Goal: Information Seeking & Learning: Learn about a topic

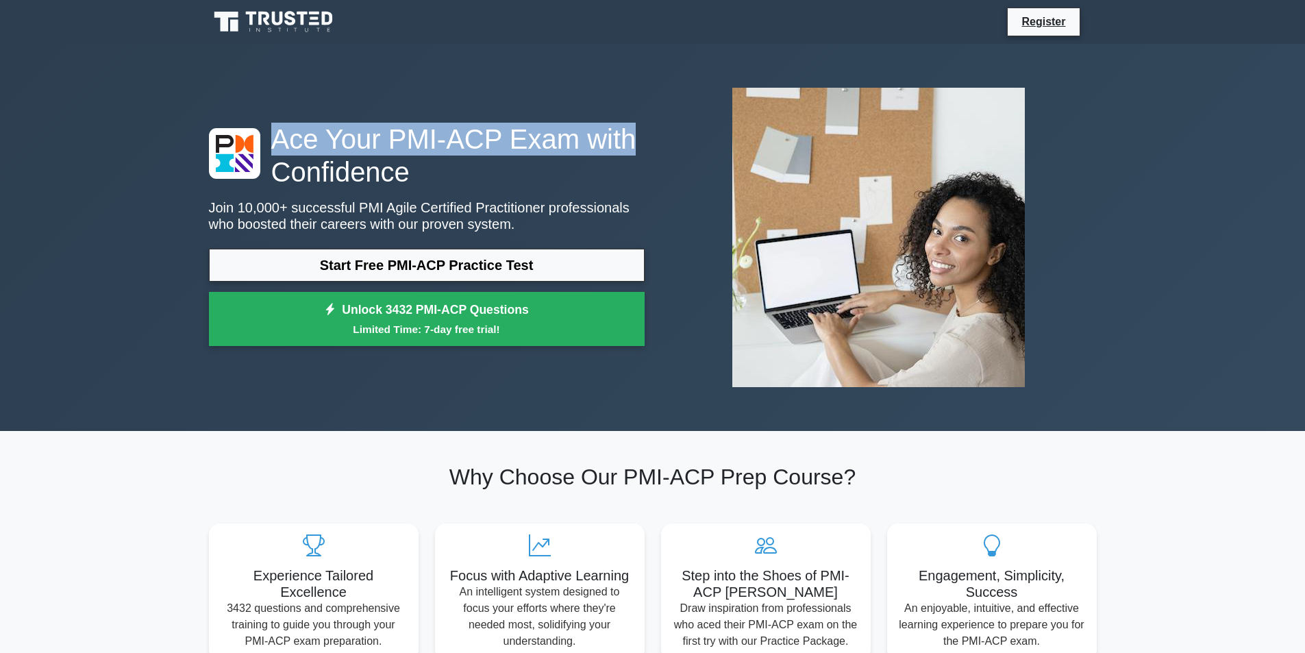
drag, startPoint x: 276, startPoint y: 138, endPoint x: 640, endPoint y: 152, distance: 364.0
click at [640, 152] on h1 "Ace Your PMI-ACP Exam with Confidence" at bounding box center [427, 156] width 436 height 66
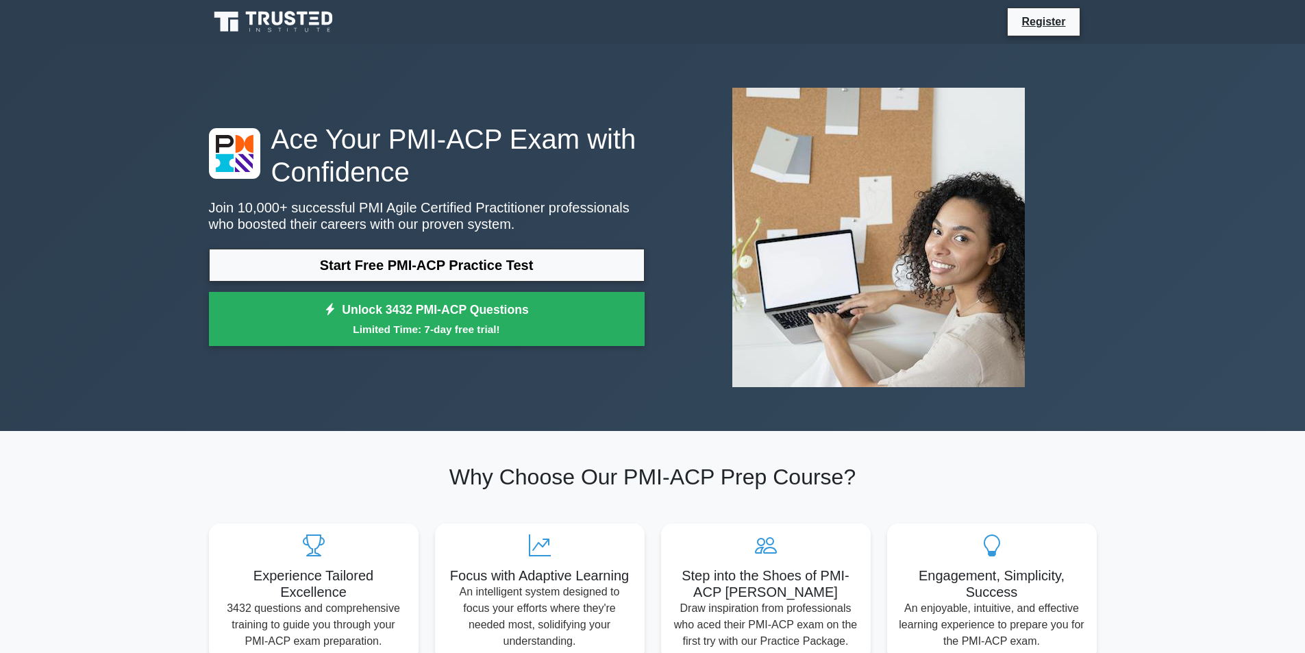
click at [451, 192] on div "Ace Your PMI-ACP Exam with Confidence Join 10,000+ successful PMI Agile Certifi…" at bounding box center [427, 238] width 452 height 231
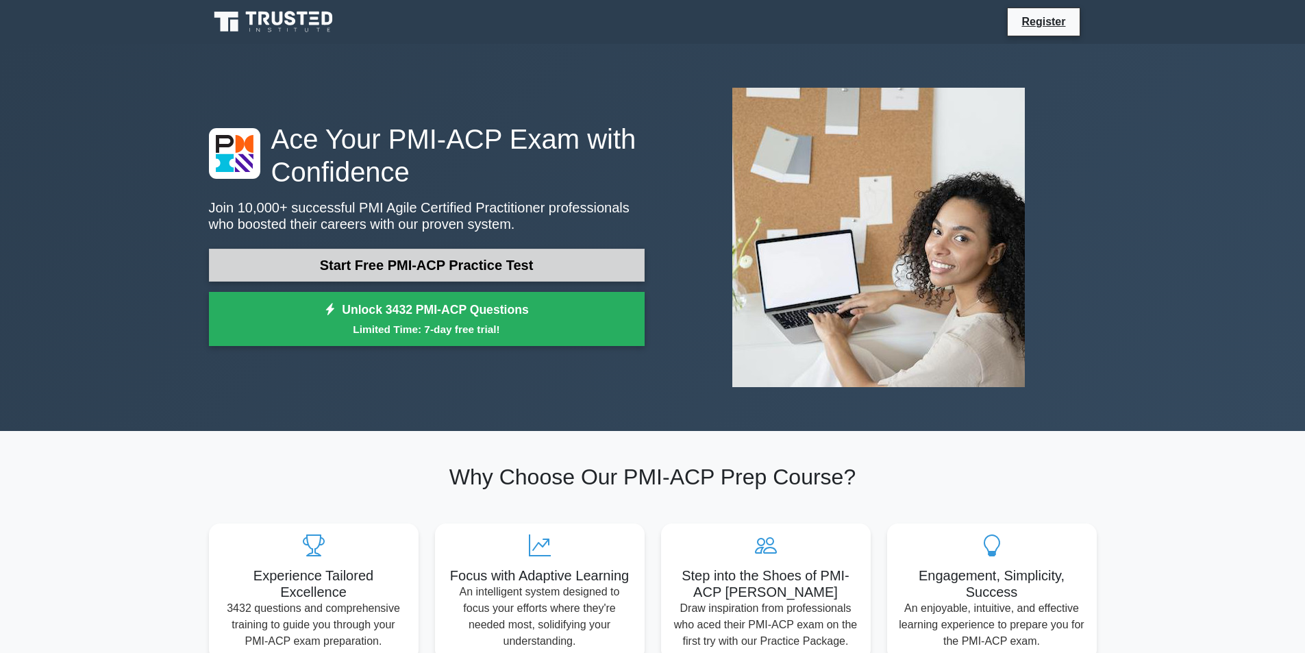
click at [405, 268] on link "Start Free PMI-ACP Practice Test" at bounding box center [427, 265] width 436 height 33
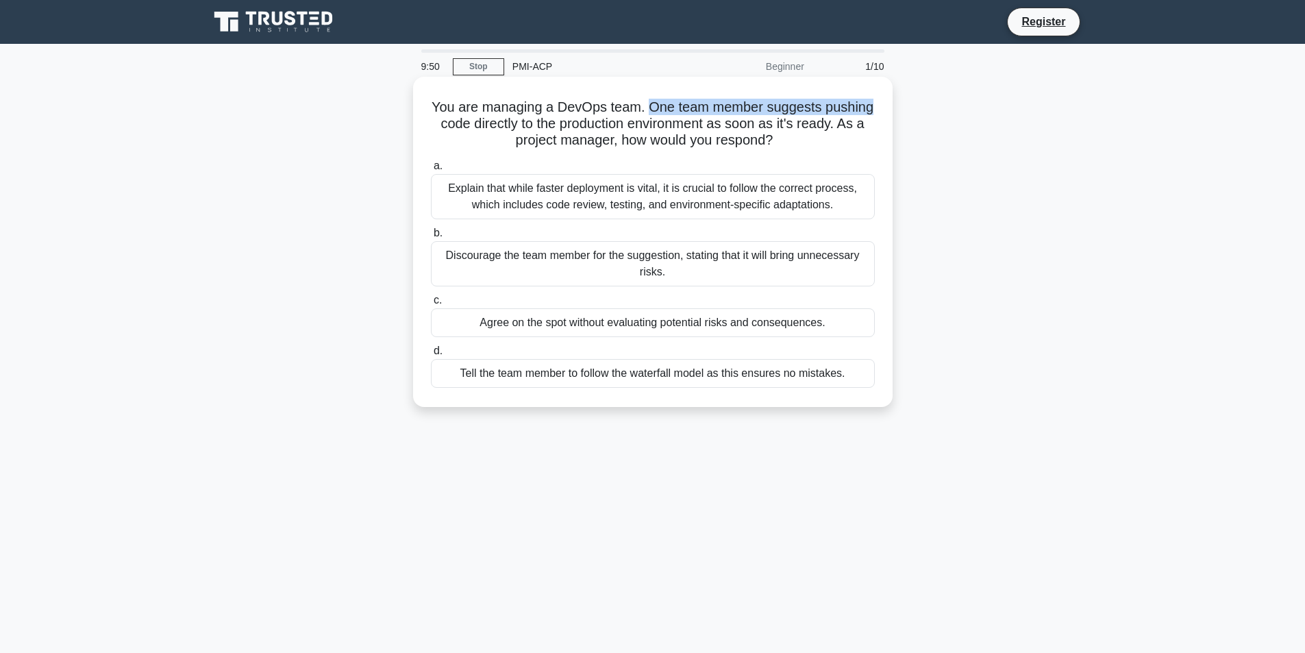
drag, startPoint x: 645, startPoint y: 108, endPoint x: 886, endPoint y: 109, distance: 240.5
click at [886, 109] on div "You are managing a DevOps team. One team member suggests pushing code directly …" at bounding box center [653, 241] width 469 height 319
click at [692, 203] on div "Explain that while faster deployment is vital, it is crucial to follow the corr…" at bounding box center [653, 196] width 444 height 45
click at [431, 171] on input "a. Explain that while faster deployment is vital, it is crucial to follow the c…" at bounding box center [431, 166] width 0 height 9
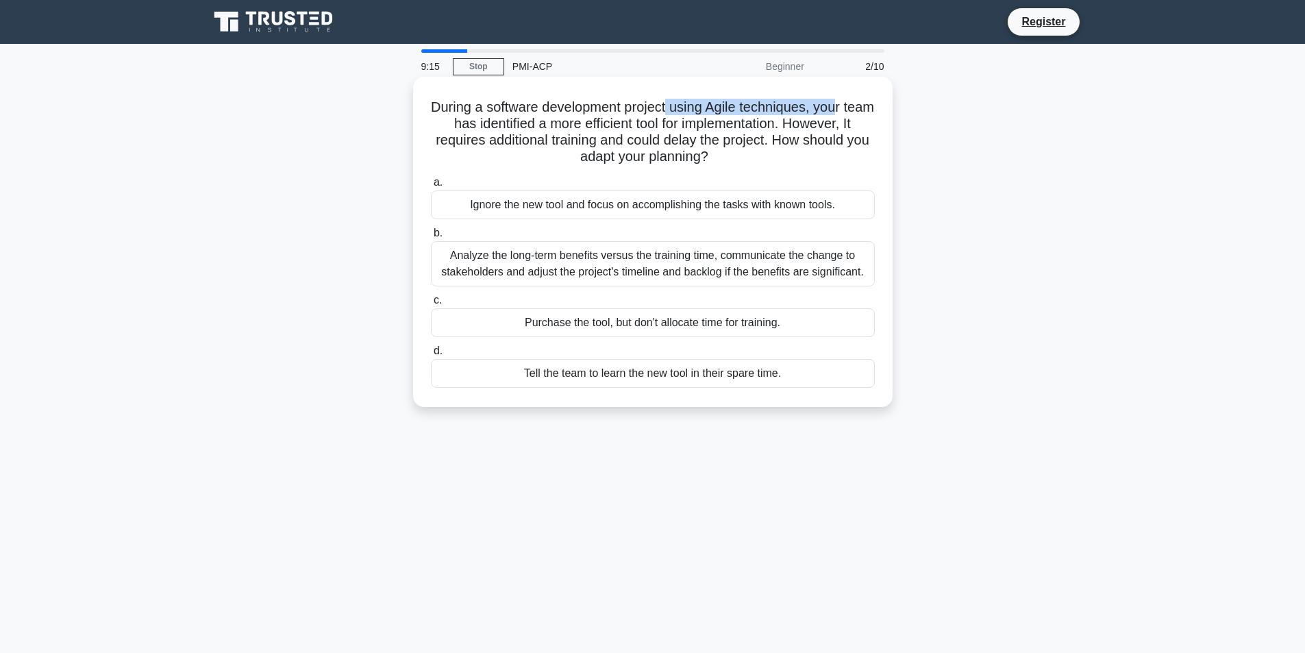
drag, startPoint x: 684, startPoint y: 111, endPoint x: 859, endPoint y: 109, distance: 175.4
click at [859, 109] on h5 "During a software development project using Agile techniques, your team has ide…" at bounding box center [653, 132] width 447 height 67
click at [645, 263] on div "Analyze the long-term benefits versus the training time, communicate the change…" at bounding box center [653, 263] width 444 height 45
click at [431, 238] on input "b. Analyze the long-term benefits versus the training time, communicate the cha…" at bounding box center [431, 233] width 0 height 9
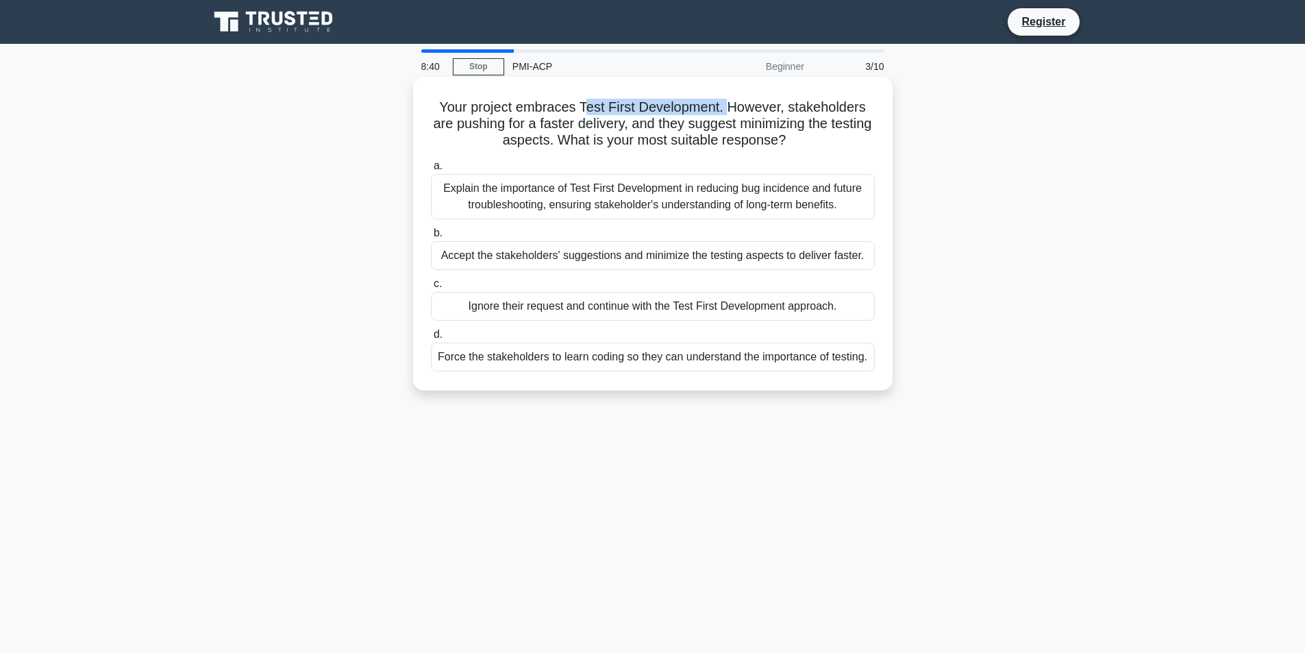
drag, startPoint x: 593, startPoint y: 106, endPoint x: 730, endPoint y: 112, distance: 137.1
click at [730, 112] on h5 "Your project embraces Test First Development. However, stakeholders are pushing…" at bounding box center [653, 124] width 447 height 51
drag, startPoint x: 521, startPoint y: 125, endPoint x: 848, endPoint y: 125, distance: 327.4
click at [848, 125] on h5 "Your project embraces Test First Development. However, stakeholders are pushing…" at bounding box center [653, 124] width 447 height 51
click at [486, 143] on h5 "Your project embraces Test First Development. However, stakeholders are pushing…" at bounding box center [653, 124] width 447 height 51
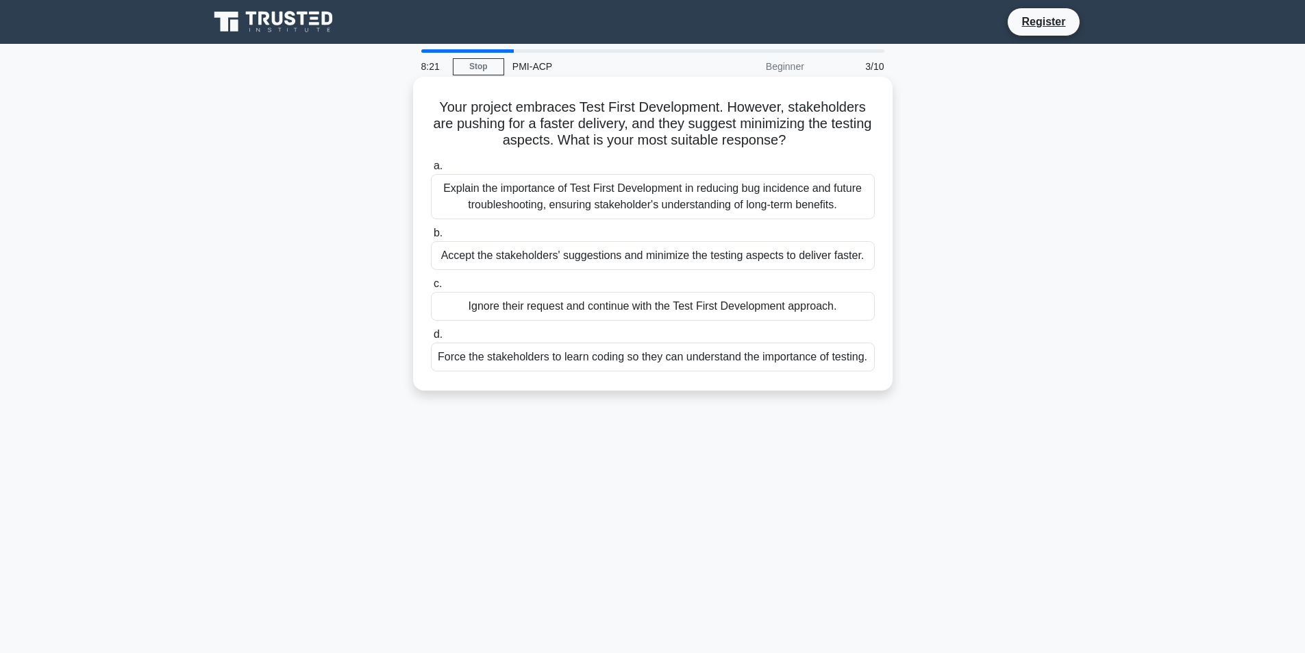
click at [655, 201] on div "Explain the importance of Test First Development in reducing bug incidence and …" at bounding box center [653, 196] width 444 height 45
click at [431, 171] on input "a. Explain the importance of Test First Development in reducing bug incidence a…" at bounding box center [431, 166] width 0 height 9
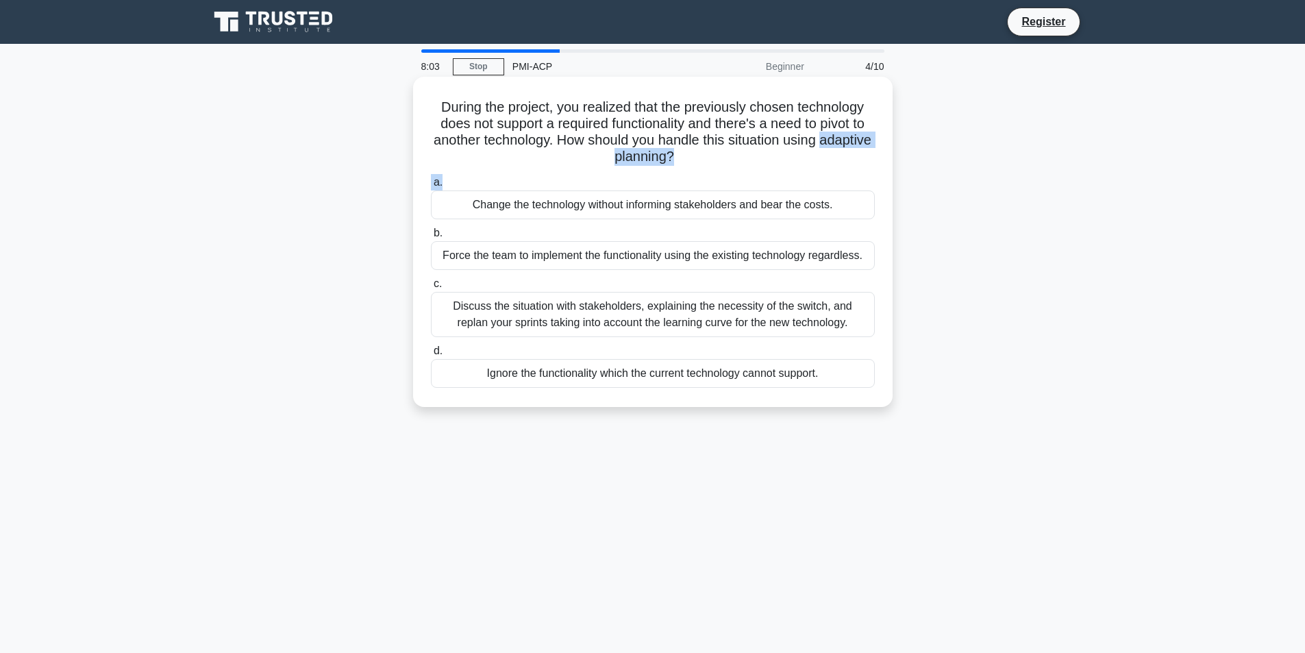
drag, startPoint x: 585, startPoint y: 159, endPoint x: 719, endPoint y: 169, distance: 134.0
click at [719, 169] on div "During the project, you realized that the previously chosen technology does not…" at bounding box center [653, 241] width 469 height 319
click at [758, 316] on div "Discuss the situation with stakeholders, explaining the necessity of the switch…" at bounding box center [653, 314] width 444 height 45
click at [431, 288] on input "c. Discuss the situation with stakeholders, explaining the necessity of the swi…" at bounding box center [431, 283] width 0 height 9
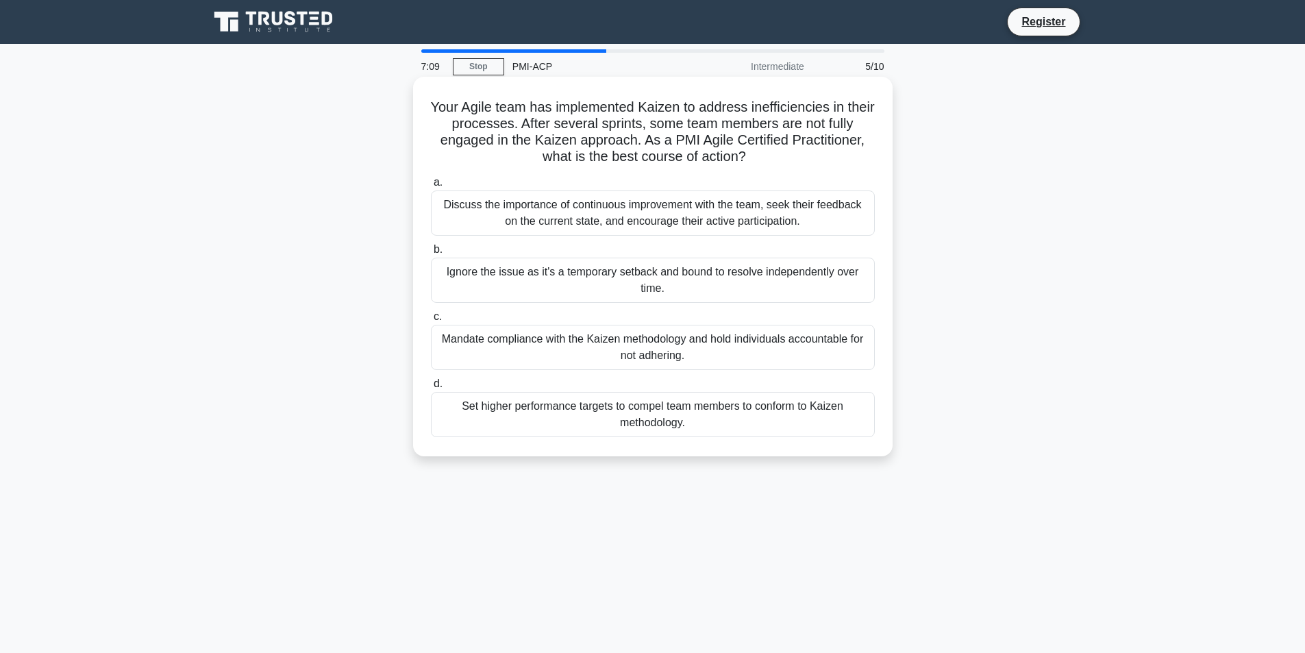
click at [642, 216] on div "Discuss the importance of continuous improvement with the team, seek their feed…" at bounding box center [653, 212] width 444 height 45
click at [431, 187] on input "a. Discuss the importance of continuous improvement with the team, seek their f…" at bounding box center [431, 182] width 0 height 9
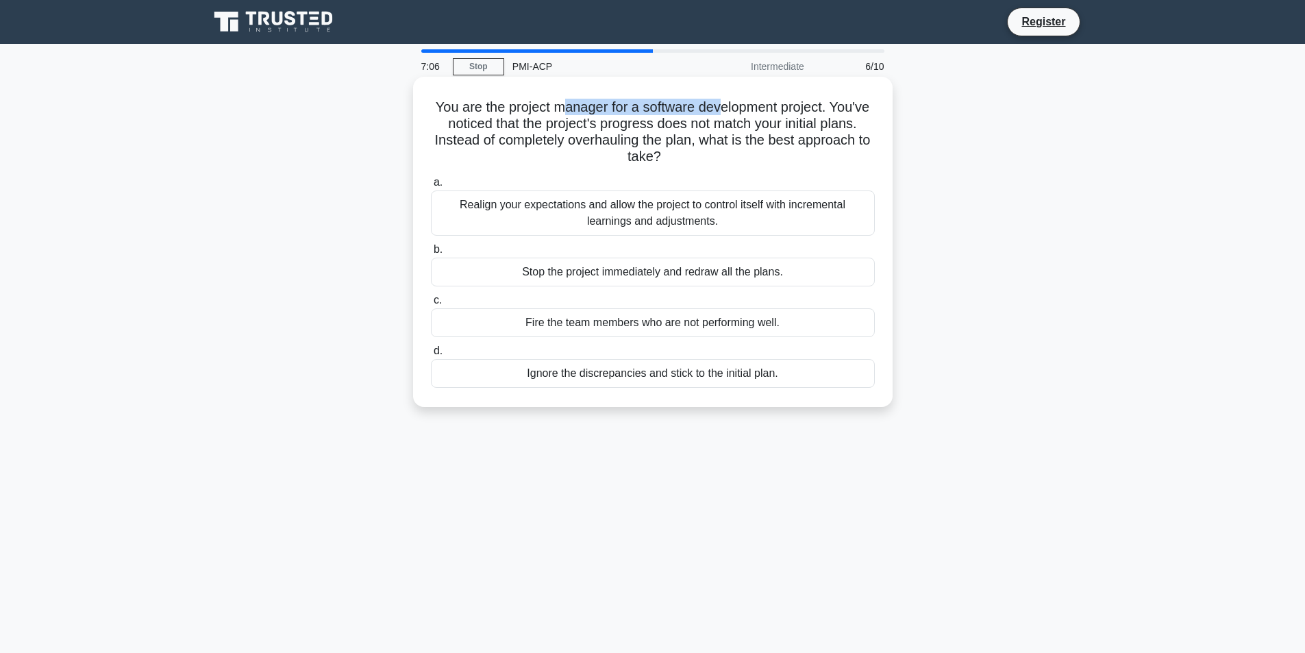
drag, startPoint x: 564, startPoint y: 114, endPoint x: 723, endPoint y: 107, distance: 158.4
click at [723, 107] on h5 "You are the project manager for a software development project. You've noticed …" at bounding box center [653, 132] width 447 height 67
click at [753, 159] on h5 "You are the project manager for a software development project. You've noticed …" at bounding box center [653, 132] width 447 height 67
drag, startPoint x: 490, startPoint y: 126, endPoint x: 865, endPoint y: 125, distance: 375.4
click at [865, 125] on h5 "You are the project manager for a software development project. You've noticed …" at bounding box center [653, 132] width 447 height 67
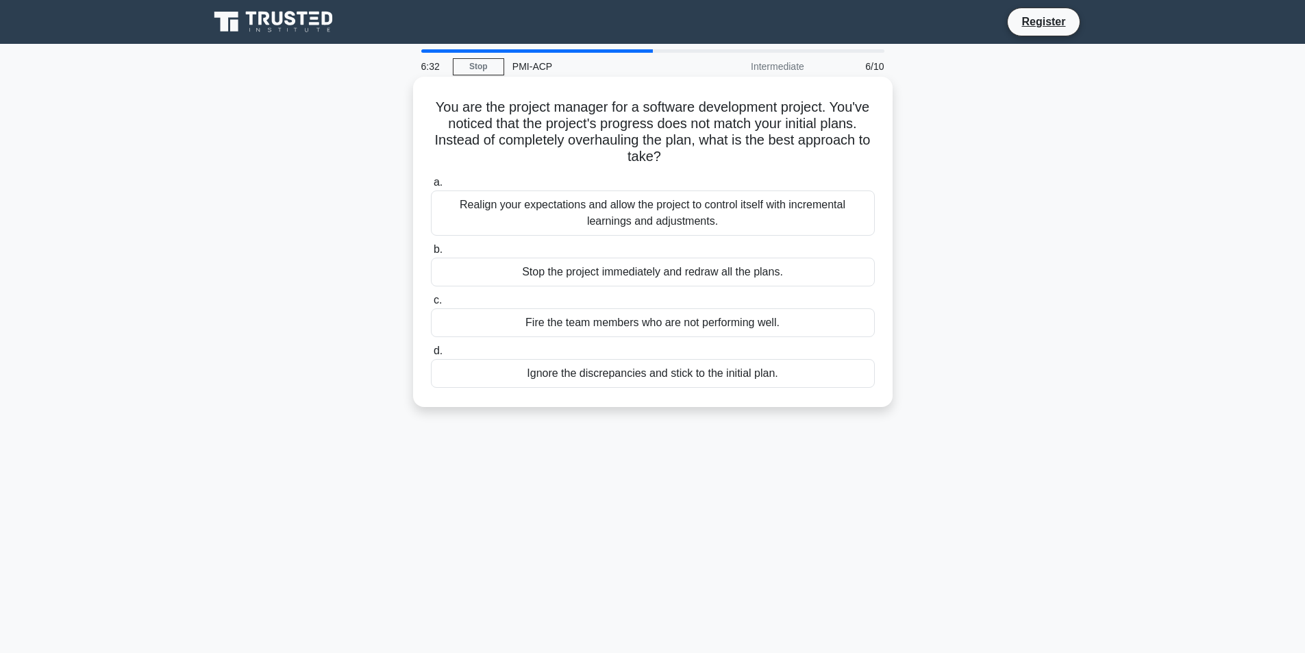
click at [770, 210] on div "Realign your expectations and allow the project to control itself with incremen…" at bounding box center [653, 212] width 444 height 45
click at [431, 187] on input "a. Realign your expectations and allow the project to control itself with incre…" at bounding box center [431, 182] width 0 height 9
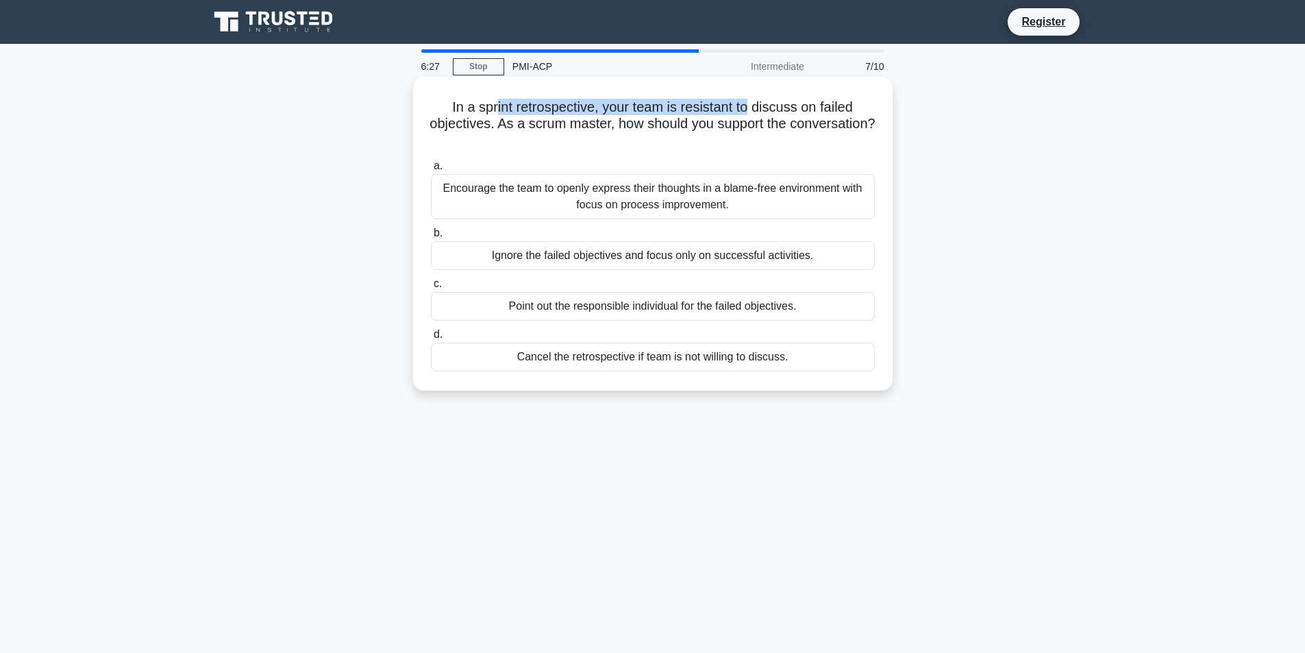
drag, startPoint x: 499, startPoint y: 105, endPoint x: 749, endPoint y: 105, distance: 250.0
click at [749, 105] on h5 "In a sprint retrospective, your team is resistant to discuss on failed objectiv…" at bounding box center [653, 124] width 447 height 51
click at [728, 143] on h5 "In a sprint retrospective, your team is resistant to discuss on failed objectiv…" at bounding box center [653, 124] width 447 height 51
click at [651, 203] on div "Encourage the team to openly express their thoughts in a blame-free environment…" at bounding box center [653, 196] width 444 height 45
click at [431, 171] on input "a. Encourage the team to openly express their thoughts in a blame-free environm…" at bounding box center [431, 166] width 0 height 9
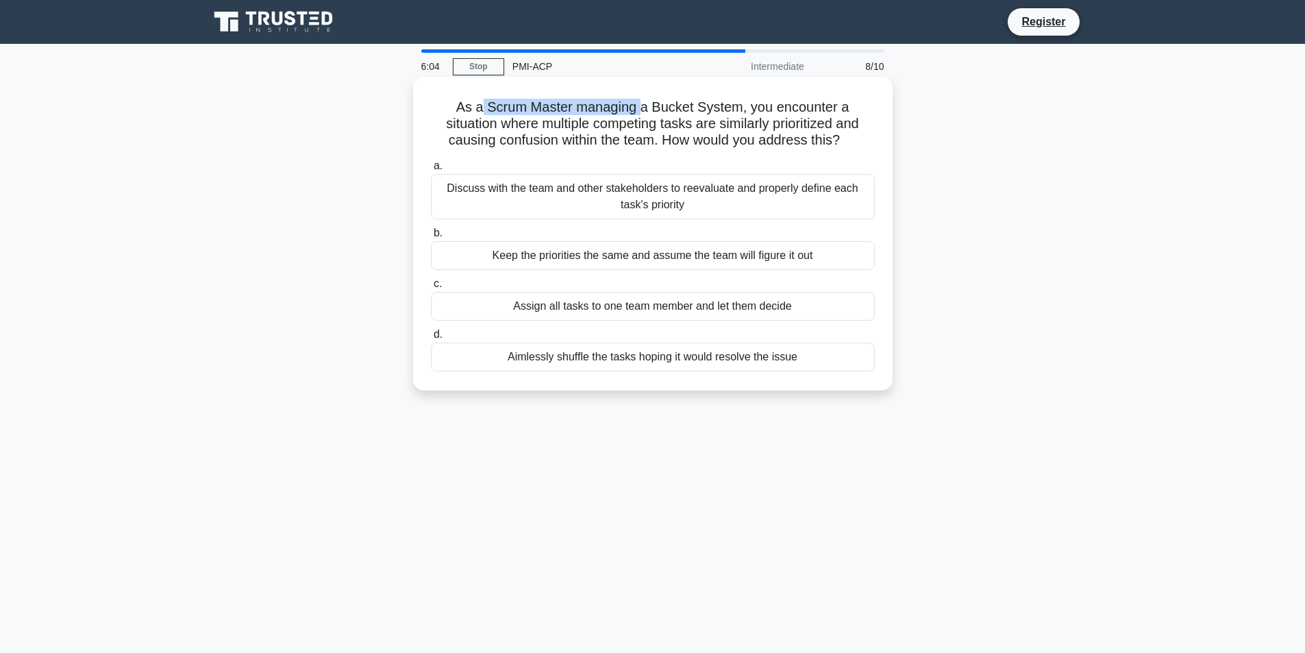
drag, startPoint x: 478, startPoint y: 112, endPoint x: 639, endPoint y: 105, distance: 161.2
click at [639, 105] on h5 "As a Scrum Master managing a Bucket System, you encounter a situation where mul…" at bounding box center [653, 124] width 447 height 51
drag, startPoint x: 534, startPoint y: 125, endPoint x: 862, endPoint y: 123, distance: 328.1
click at [862, 123] on h5 "As a Scrum Master managing a Bucket System, you encounter a situation where mul…" at bounding box center [653, 124] width 447 height 51
click at [711, 195] on div "Discuss with the team and other stakeholders to reevaluate and properly define …" at bounding box center [653, 196] width 444 height 45
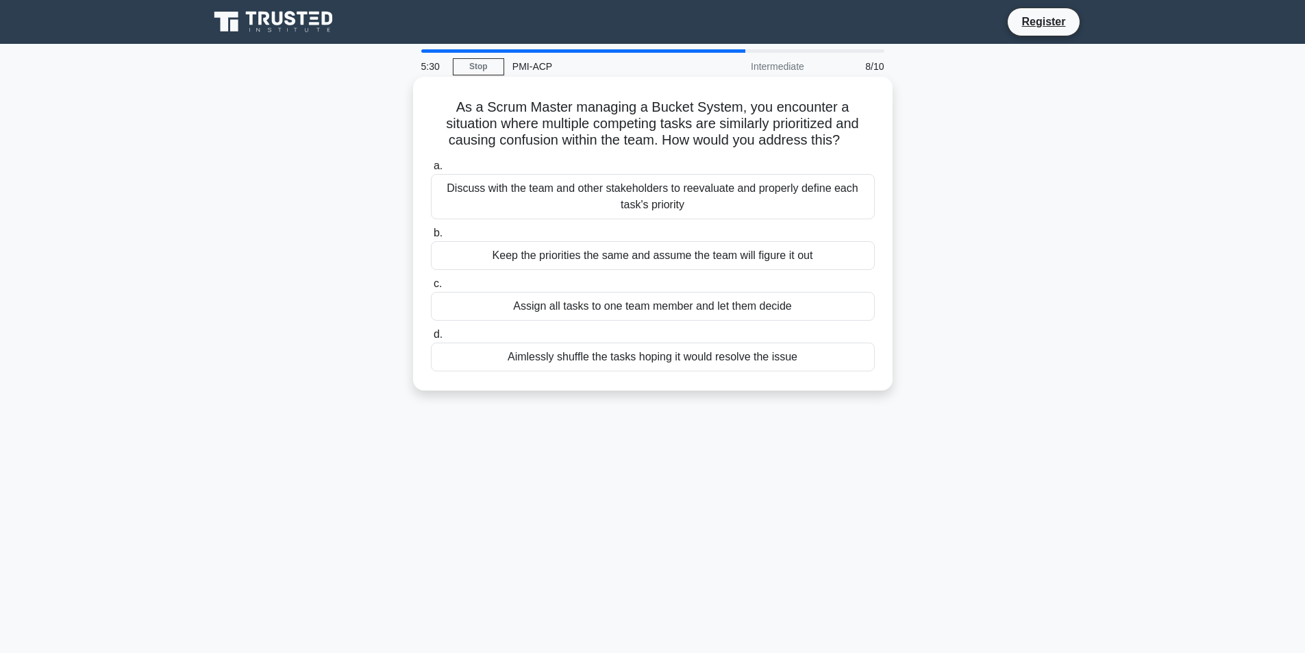
click at [431, 171] on input "a. Discuss with the team and other stakeholders to reevaluate and properly defi…" at bounding box center [431, 166] width 0 height 9
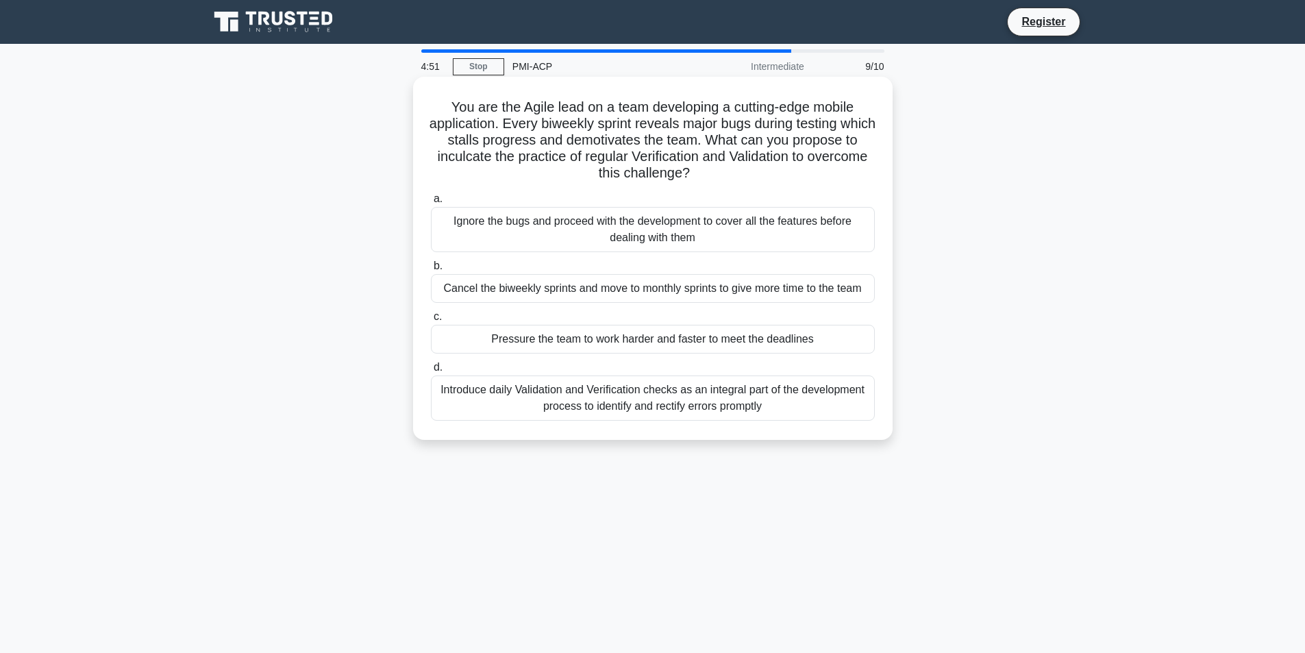
click at [734, 401] on div "Introduce daily Validation and Verification checks as an integral part of the d…" at bounding box center [653, 397] width 444 height 45
click at [431, 372] on input "d. Introduce daily Validation and Verification checks as an integral part of th…" at bounding box center [431, 367] width 0 height 9
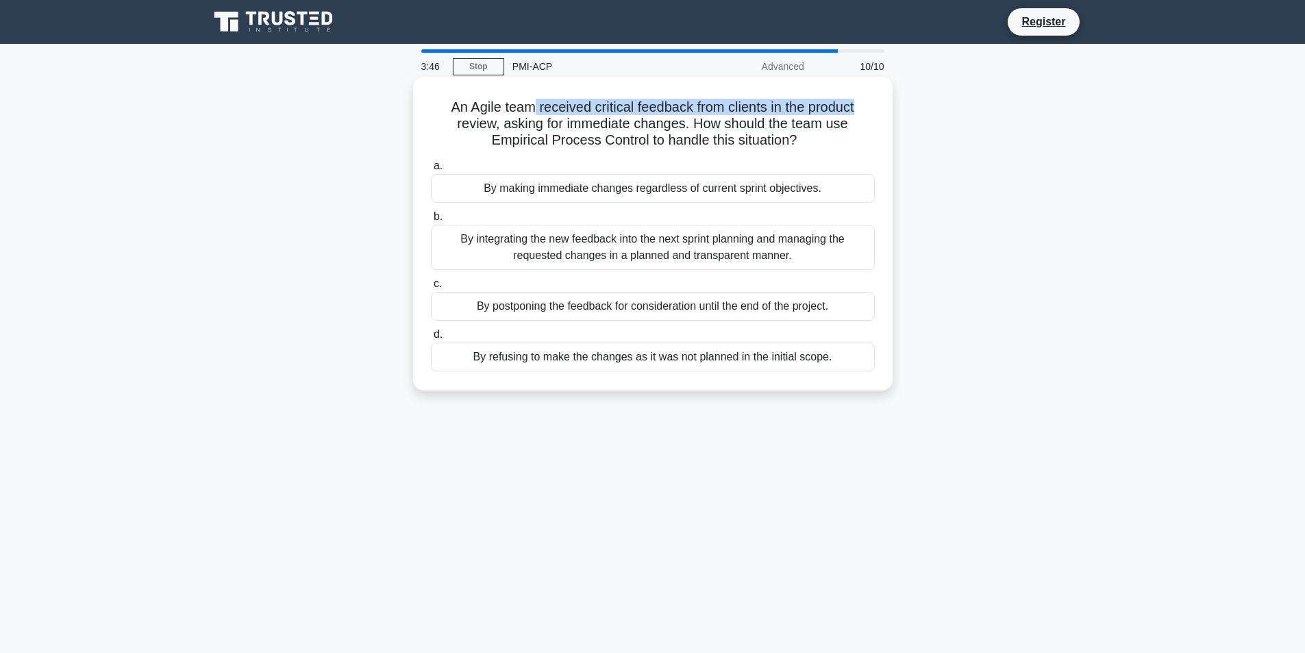
drag, startPoint x: 528, startPoint y: 106, endPoint x: 845, endPoint y: 113, distance: 316.6
click at [880, 105] on div "An Agile team received critical feedback from clients in the product review, as…" at bounding box center [653, 233] width 469 height 303
drag, startPoint x: 493, startPoint y: 143, endPoint x: 838, endPoint y: 145, distance: 345.3
click at [831, 143] on h5 "An Agile team received critical feedback from clients in the product review, as…" at bounding box center [653, 124] width 447 height 51
click at [596, 253] on div "By integrating the new feedback into the next sprint planning and managing the …" at bounding box center [653, 247] width 444 height 45
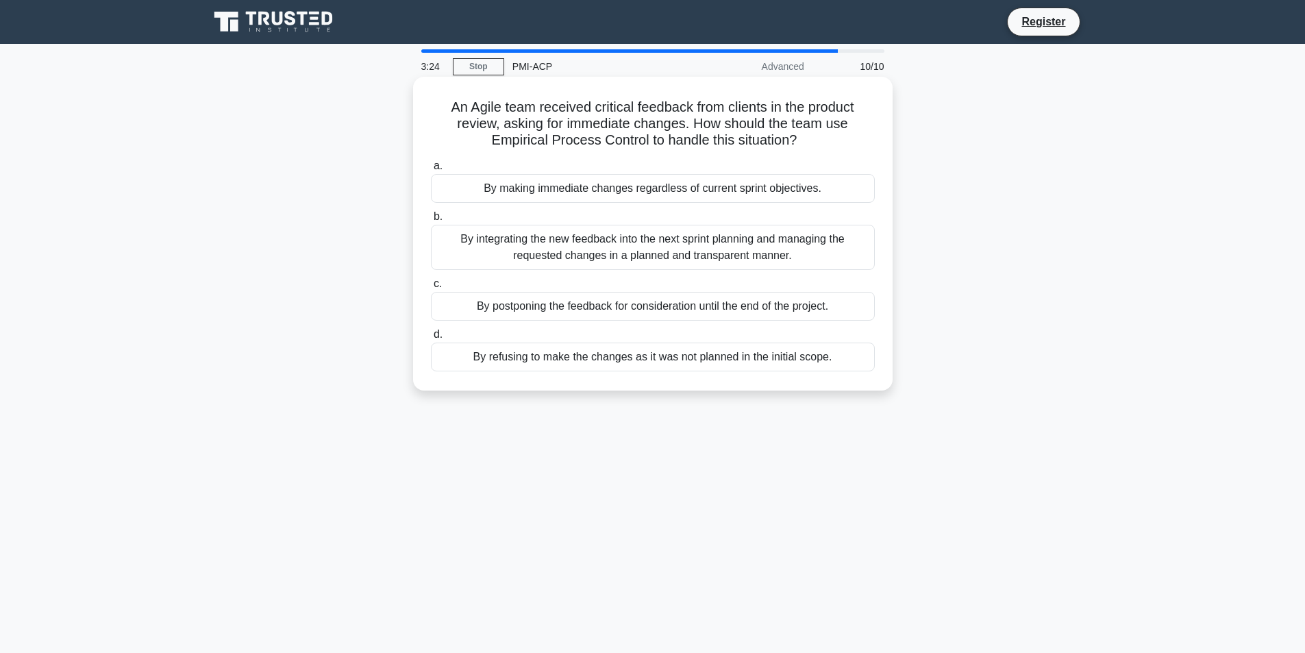
click at [431, 221] on input "b. By integrating the new feedback into the next sprint planning and managing t…" at bounding box center [431, 216] width 0 height 9
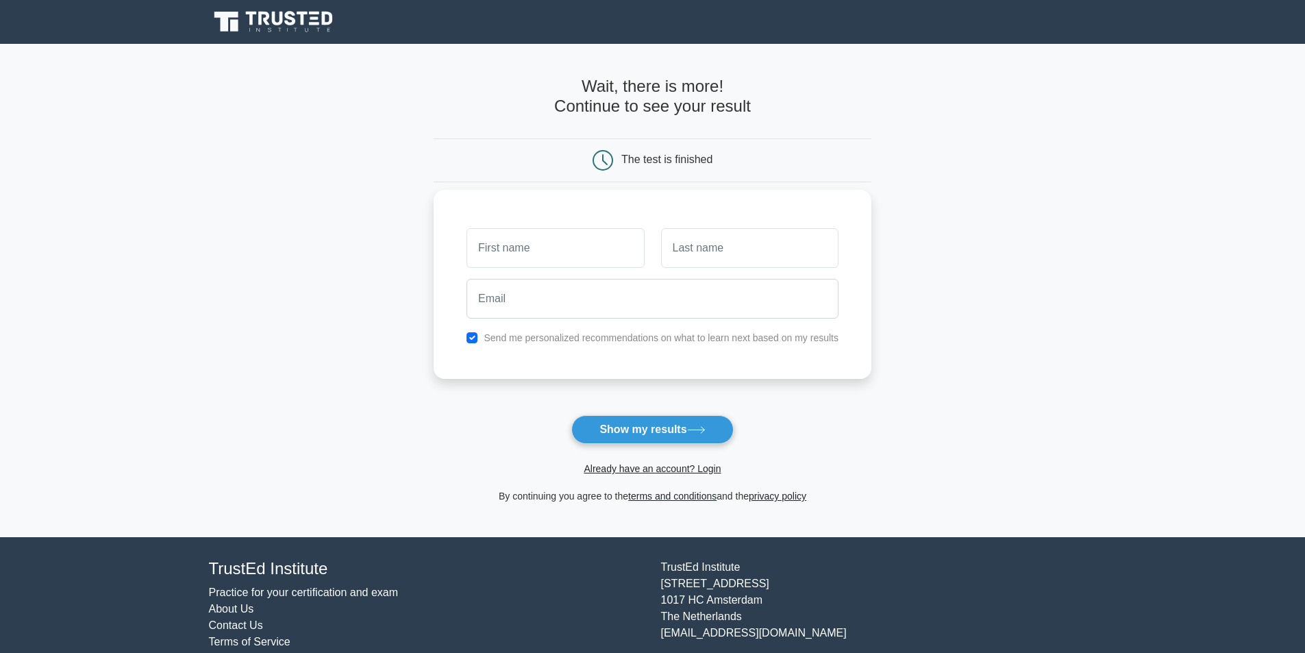
click at [525, 259] on input "text" at bounding box center [555, 248] width 177 height 40
click at [662, 419] on button "Show my results" at bounding box center [652, 429] width 162 height 29
click at [535, 245] on input "text" at bounding box center [555, 248] width 177 height 40
type input "Hanan"
click at [773, 250] on input "text" at bounding box center [749, 248] width 177 height 40
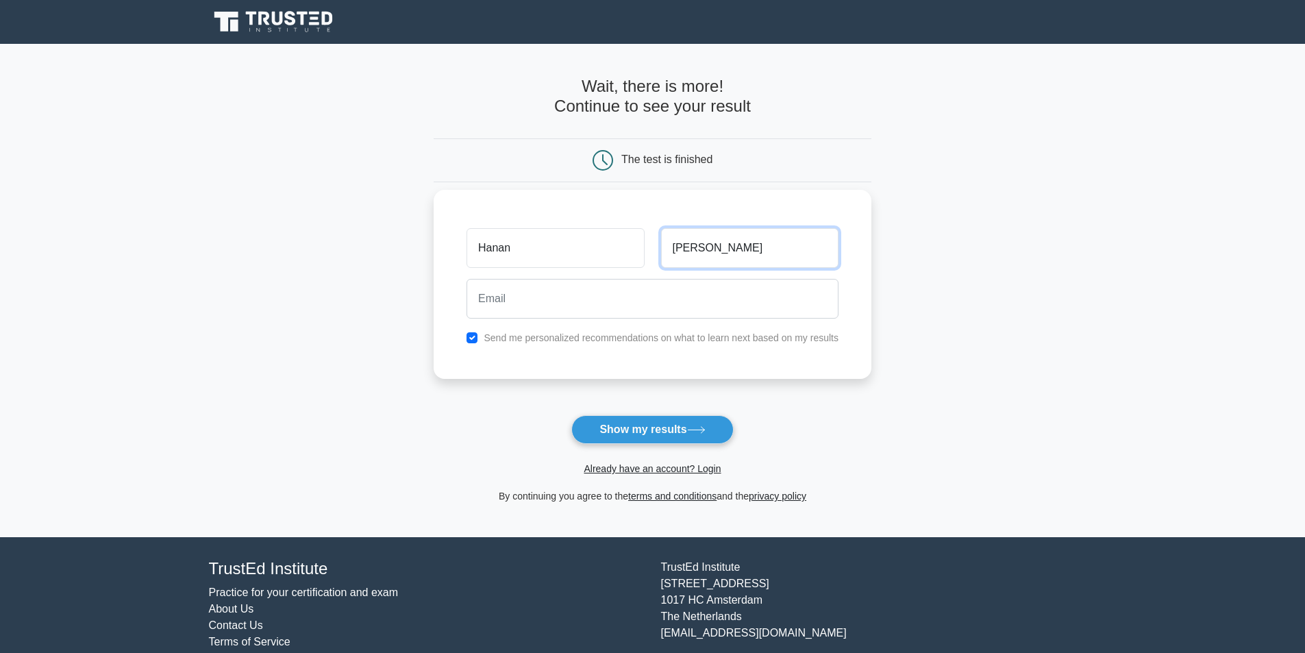
type input "Al Hadhrami"
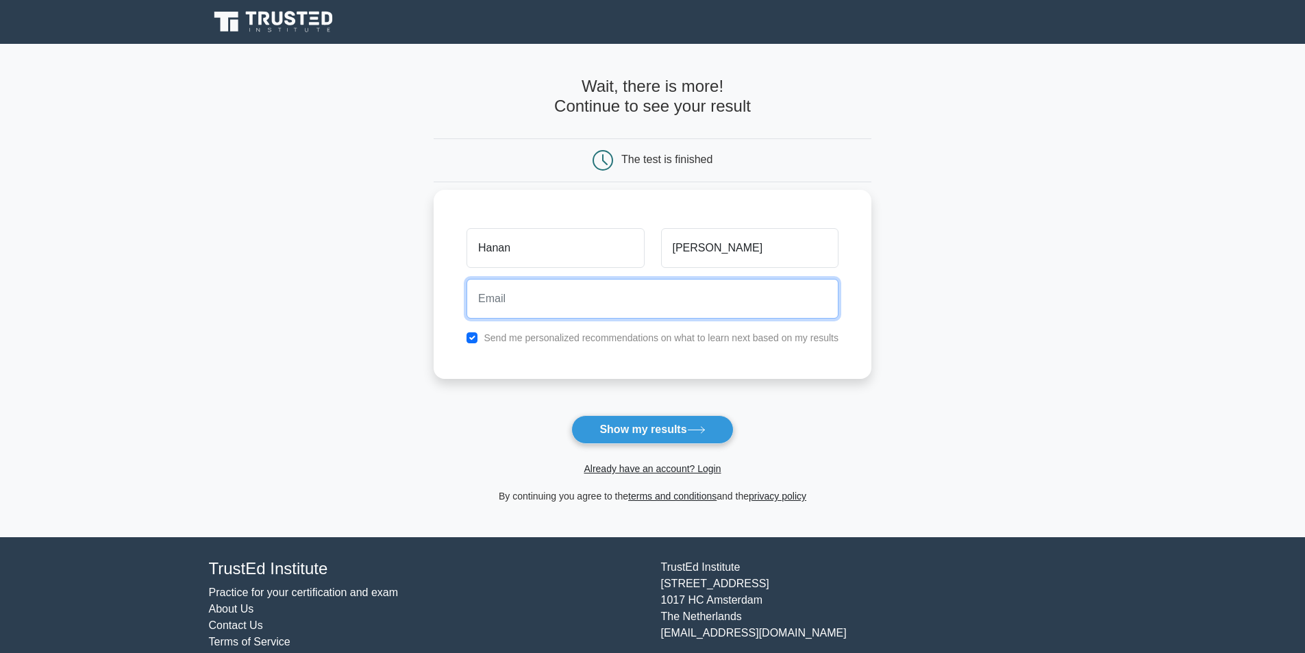
click at [523, 291] on input "email" at bounding box center [653, 299] width 372 height 40
type input "hanan.h@omsb.org"
click at [571, 415] on button "Show my results" at bounding box center [652, 429] width 162 height 29
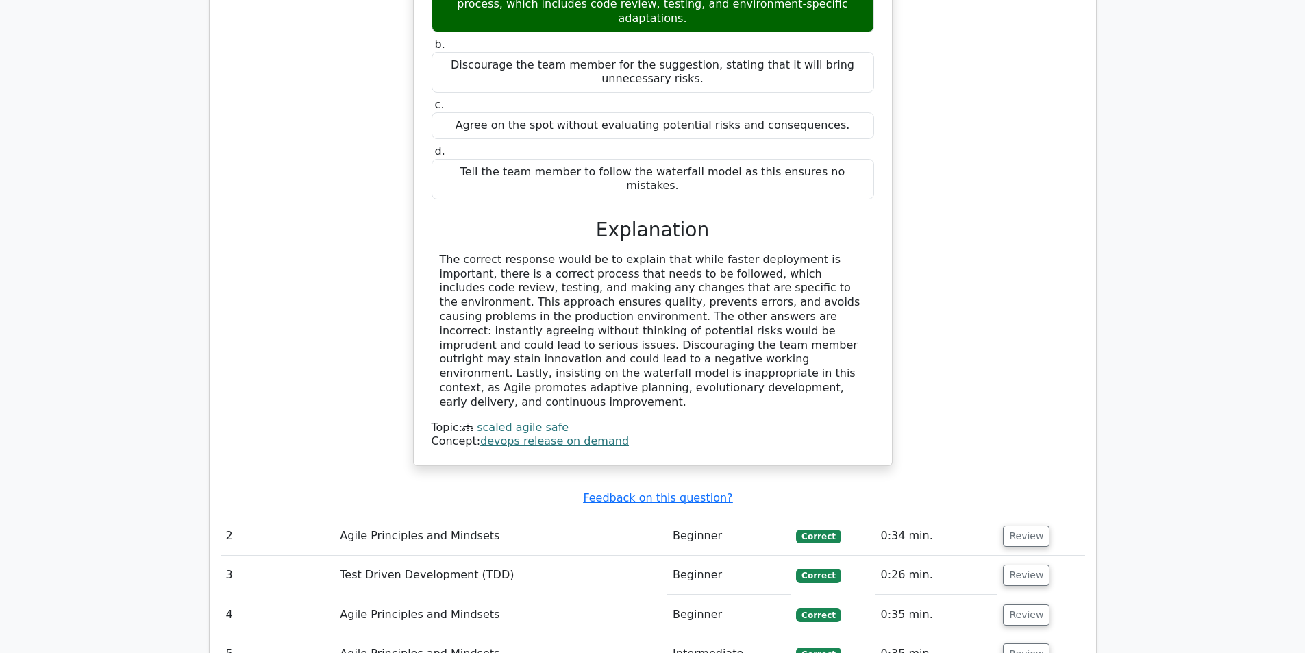
scroll to position [1233, 0]
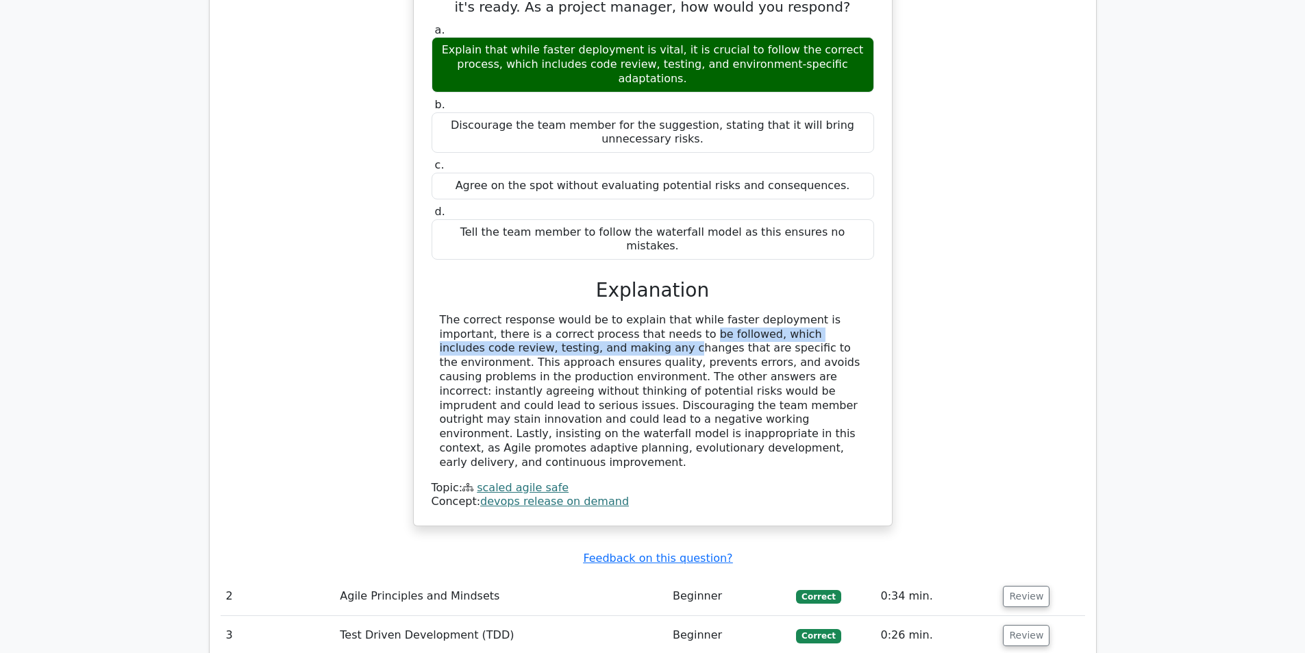
drag, startPoint x: 548, startPoint y: 273, endPoint x: 875, endPoint y: 273, distance: 326.8
click at [875, 273] on div "a. Explain that while faster deployment is vital, it is crucial to follow the c…" at bounding box center [652, 265] width 445 height 489
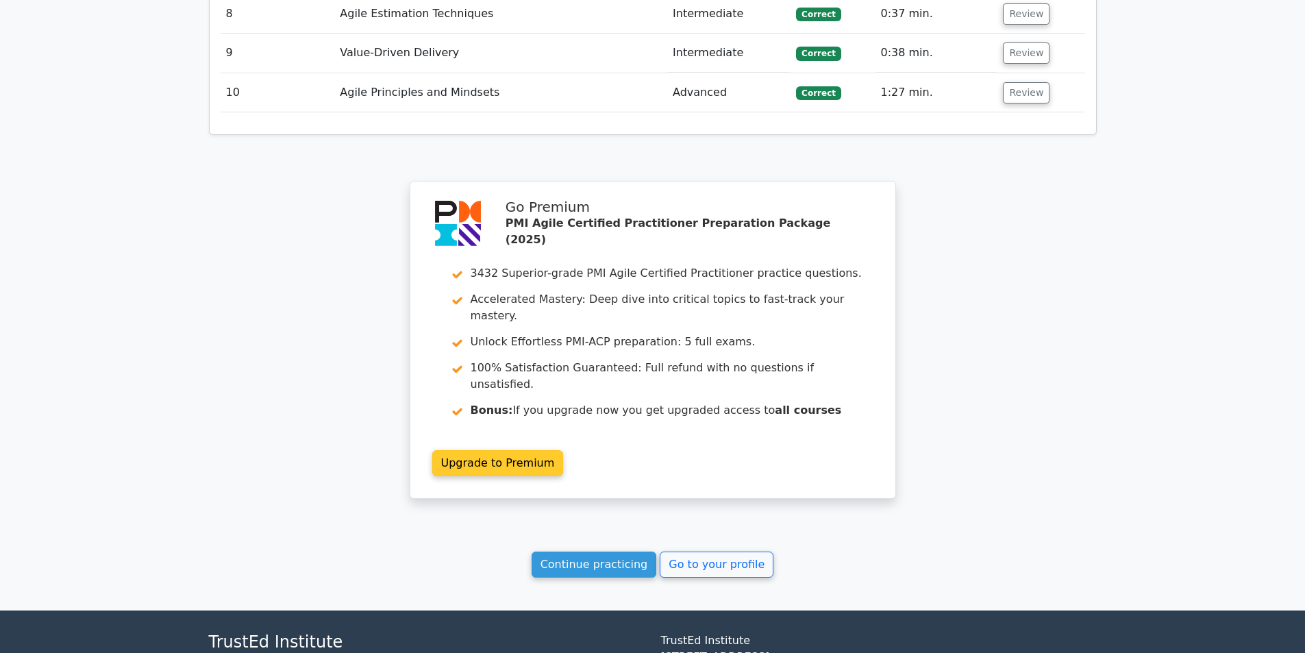
scroll to position [1850, 0]
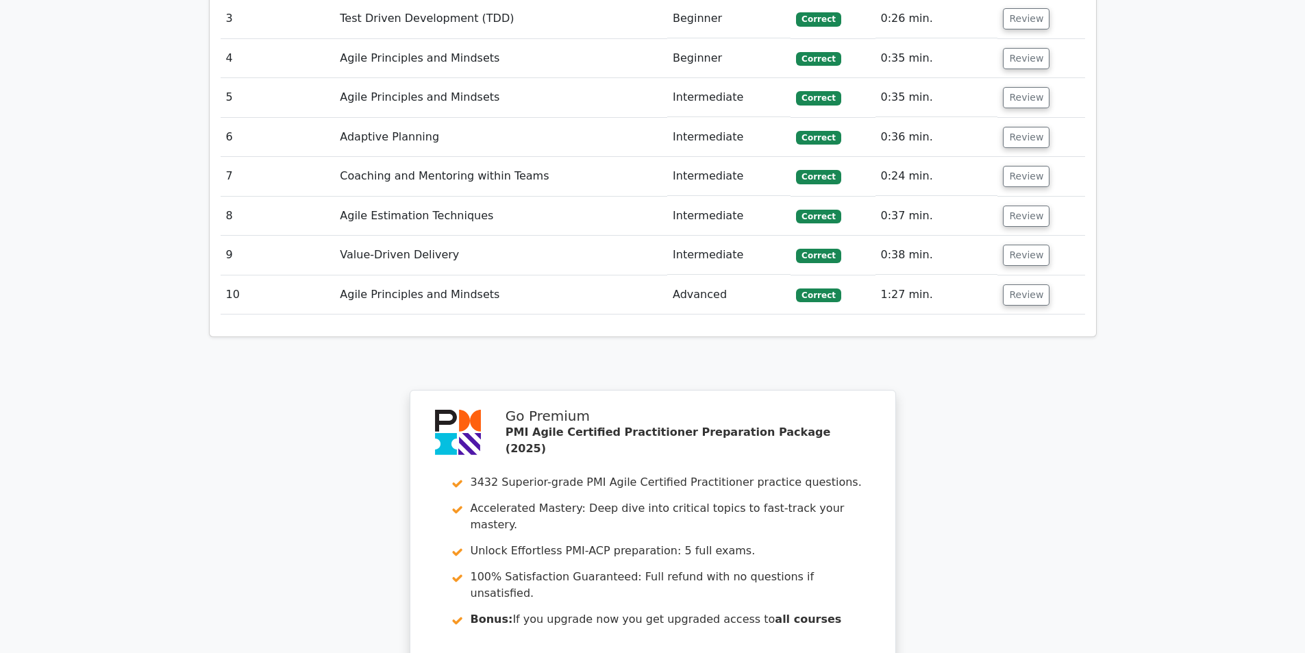
click at [414, 275] on td "Agile Principles and Mindsets" at bounding box center [500, 294] width 333 height 39
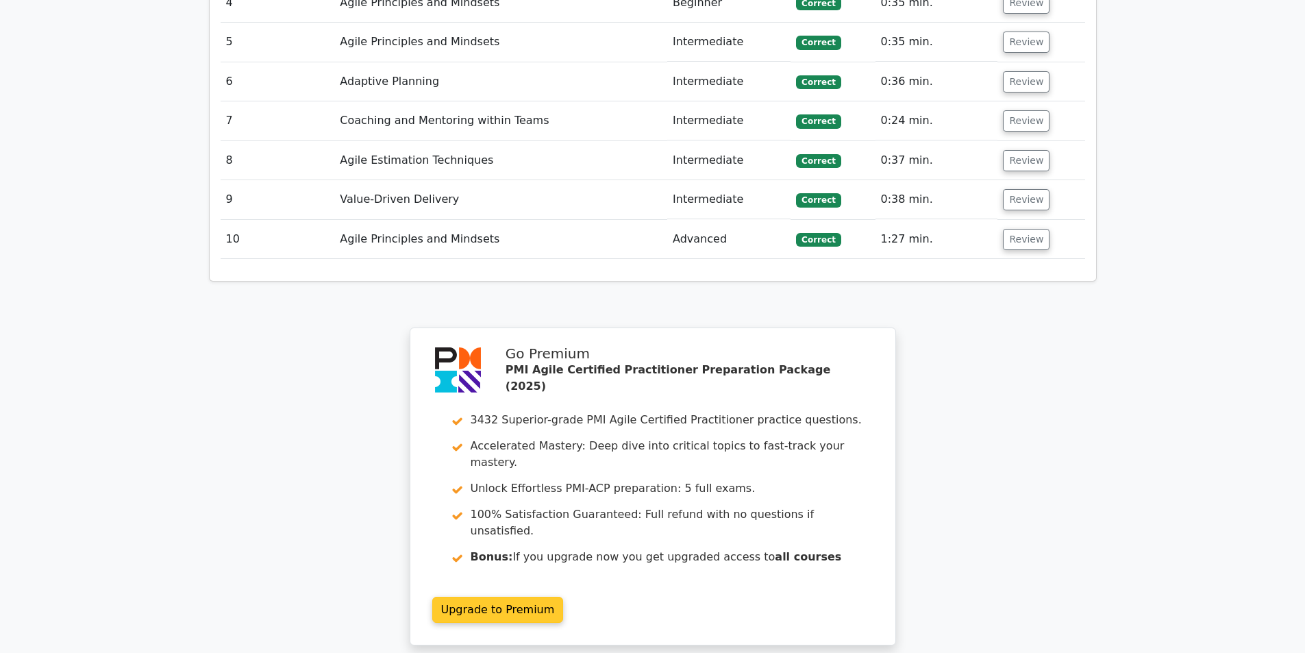
scroll to position [2077, 0]
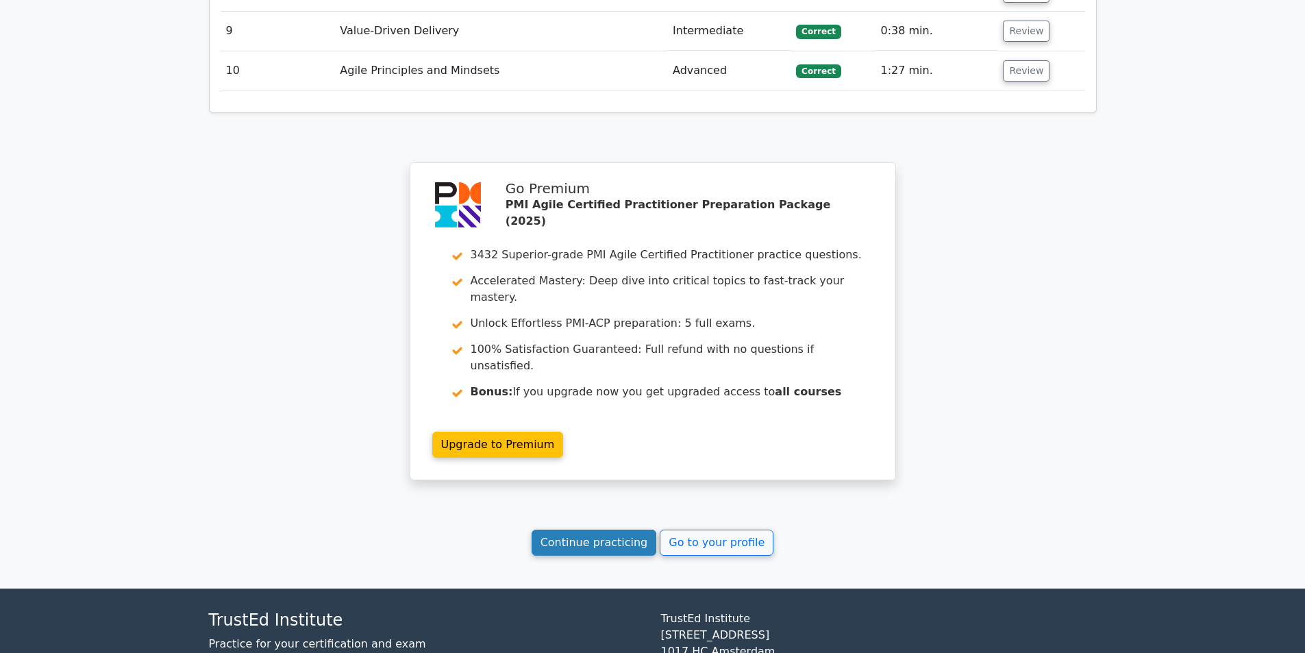
click at [597, 530] on link "Continue practicing" at bounding box center [594, 543] width 125 height 26
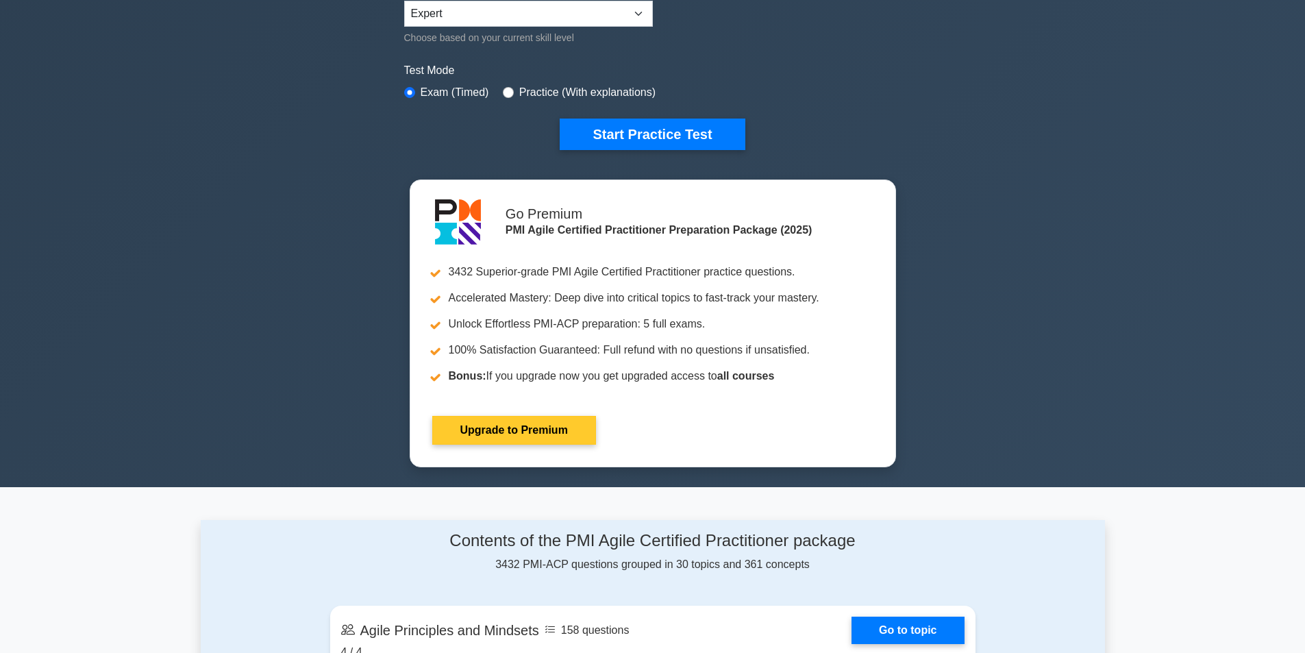
scroll to position [343, 0]
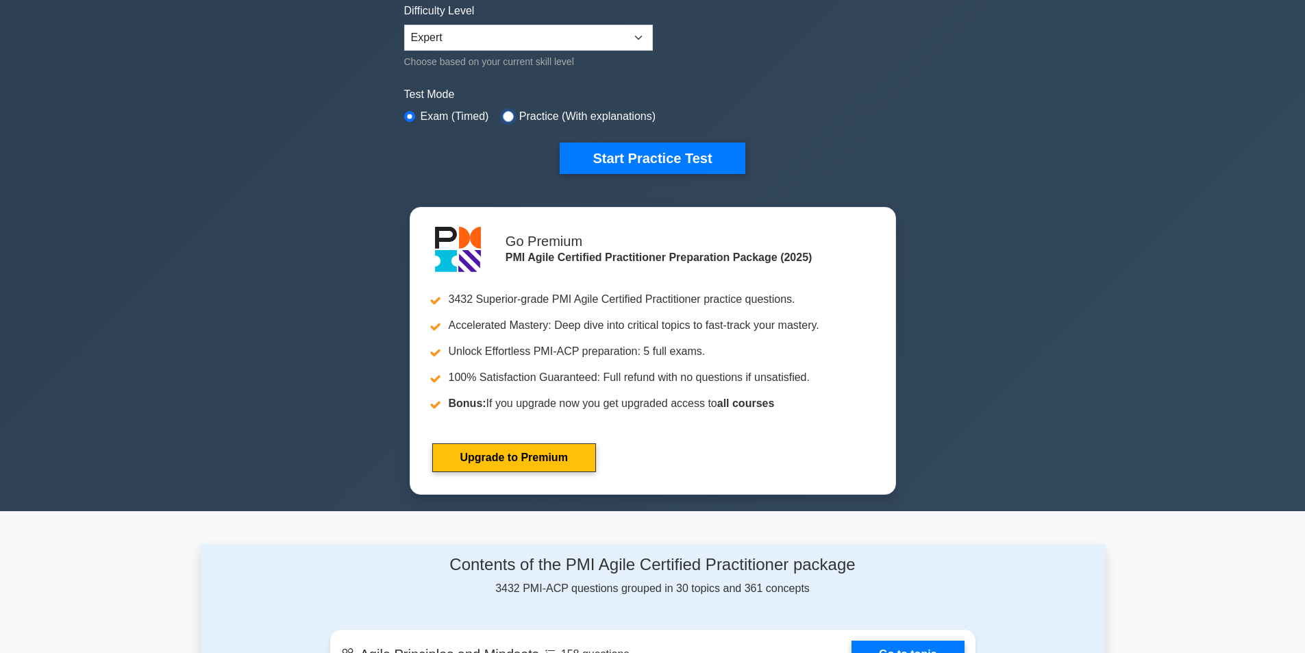
click at [503, 114] on input "radio" at bounding box center [508, 116] width 11 height 11
radio input "true"
click at [674, 153] on button "Start Practice Test" at bounding box center [652, 158] width 185 height 32
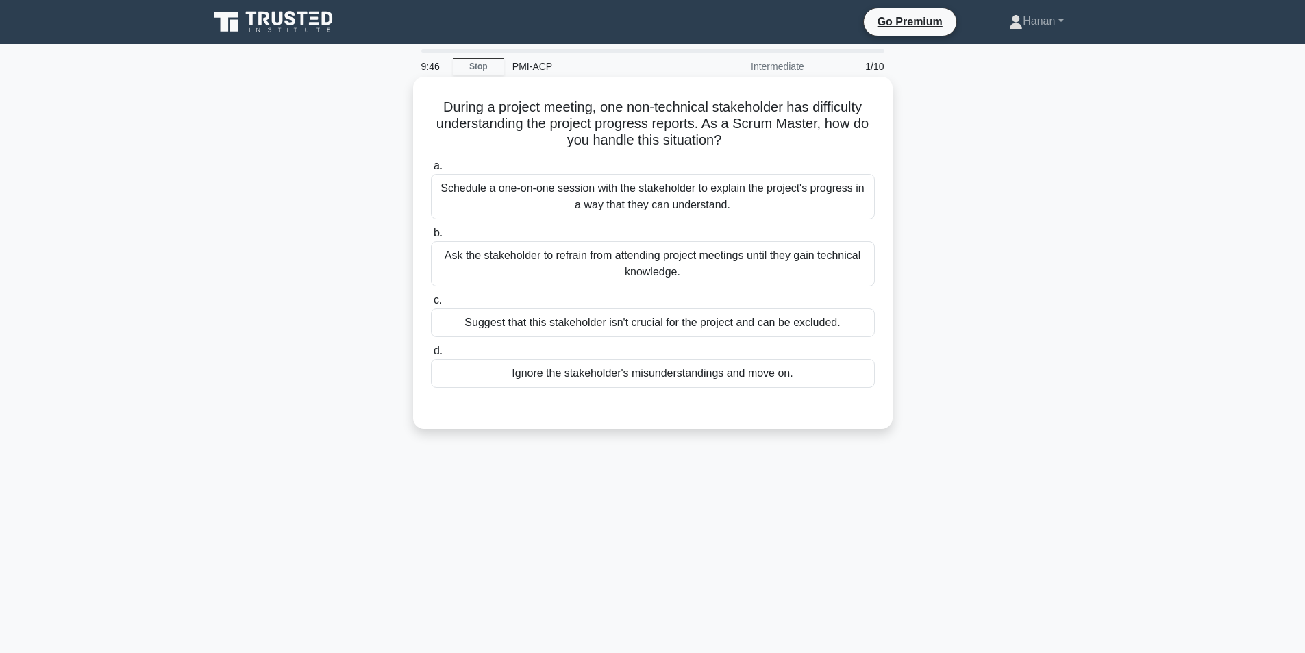
click at [610, 114] on h5 "During a project meeting, one non-technical stakeholder has difficulty understa…" at bounding box center [653, 124] width 447 height 51
drag, startPoint x: 599, startPoint y: 108, endPoint x: 810, endPoint y: 108, distance: 210.3
click at [810, 108] on h5 "During a project meeting, one non-technical stakeholder has difficulty understa…" at bounding box center [653, 124] width 447 height 51
drag, startPoint x: 604, startPoint y: 190, endPoint x: 613, endPoint y: 190, distance: 8.9
click at [608, 190] on div "Schedule a one-on-one session with the stakeholder to explain the project's pro…" at bounding box center [653, 196] width 444 height 45
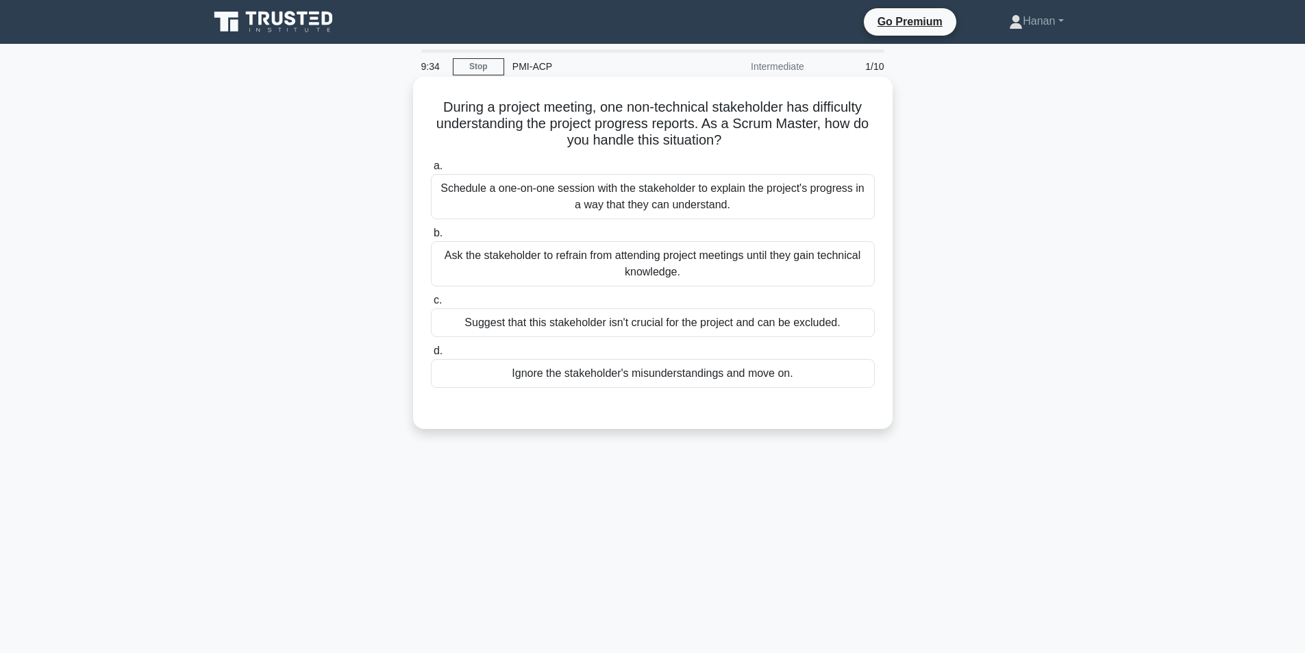
click at [431, 171] on input "a. Schedule a one-on-one session with the stakeholder to explain the project's …" at bounding box center [431, 166] width 0 height 9
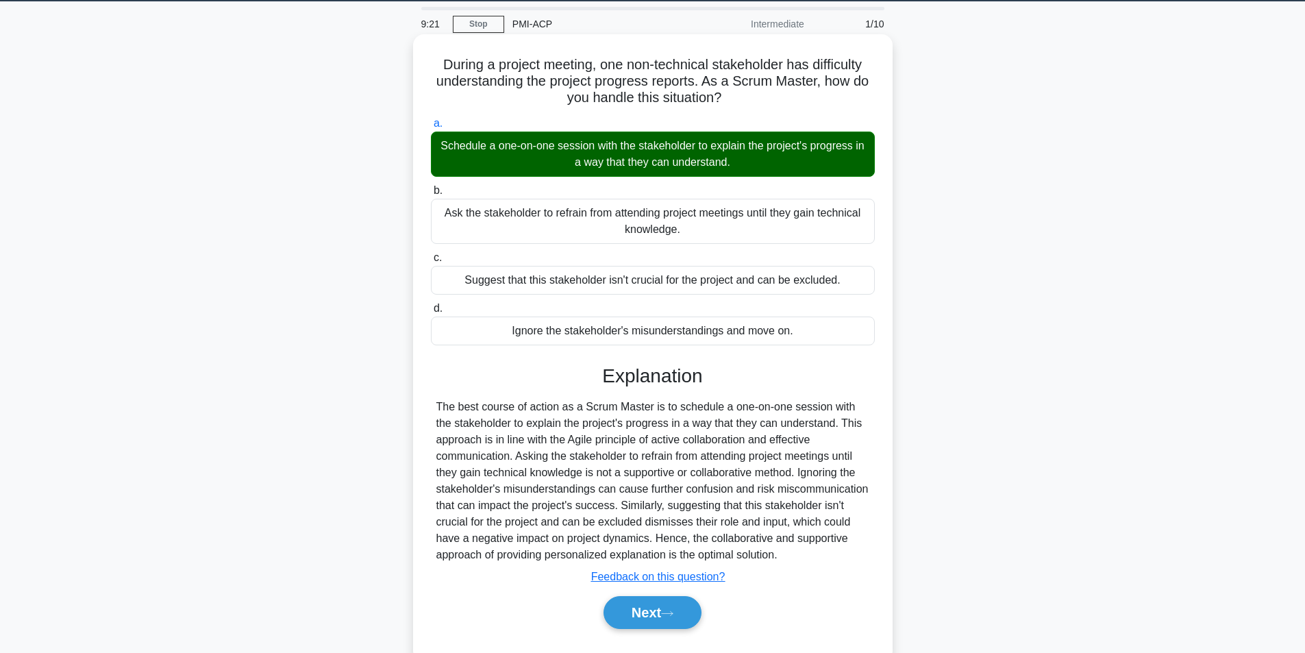
scroll to position [87, 0]
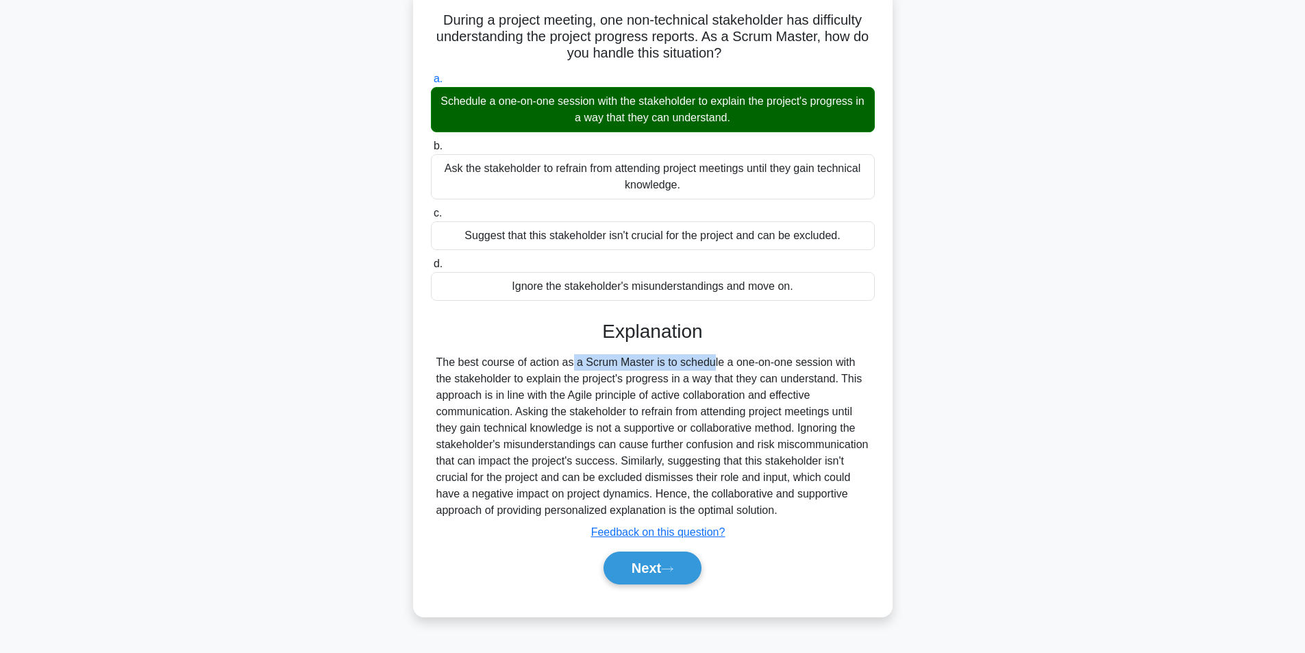
drag, startPoint x: 491, startPoint y: 369, endPoint x: 631, endPoint y: 363, distance: 139.9
click at [631, 363] on div "The best course of action as a Scrum Master is to schedule a one-on-one session…" at bounding box center [652, 436] width 433 height 164
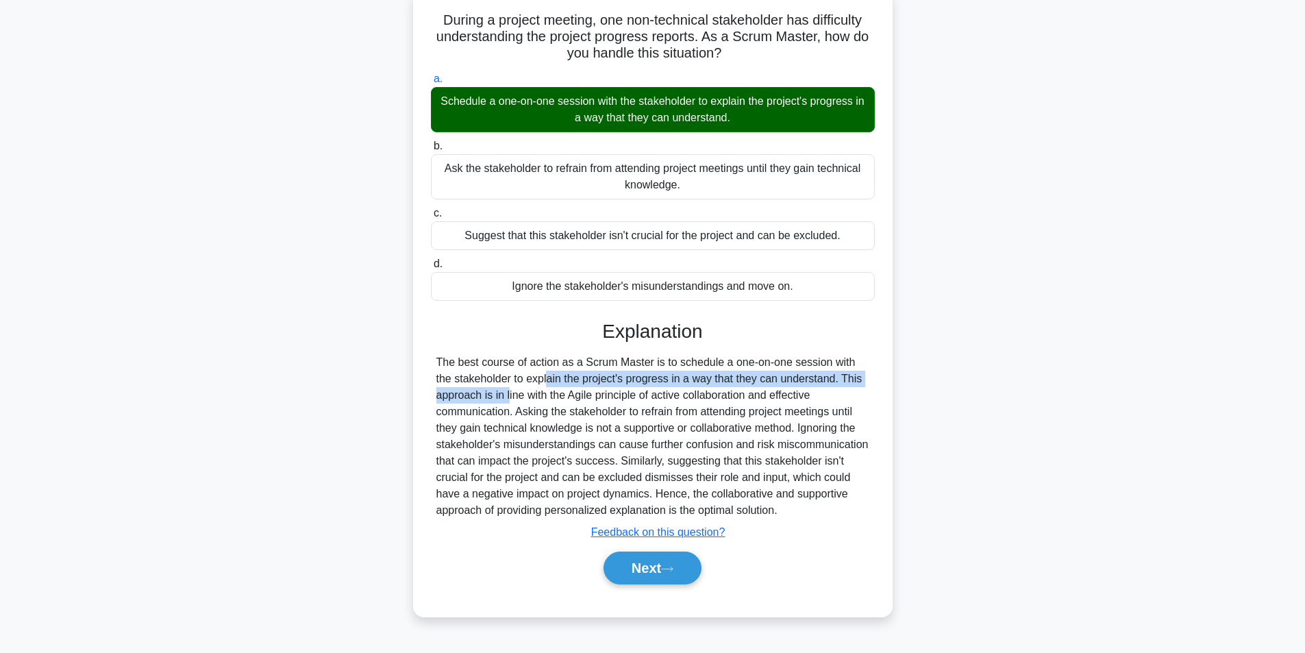
drag, startPoint x: 450, startPoint y: 380, endPoint x: 851, endPoint y: 377, distance: 401.4
click at [851, 377] on div "The best course of action as a Scrum Master is to schedule a one-on-one session…" at bounding box center [652, 436] width 433 height 164
click at [437, 411] on div "The best course of action as a Scrum Master is to schedule a one-on-one session…" at bounding box center [652, 436] width 433 height 164
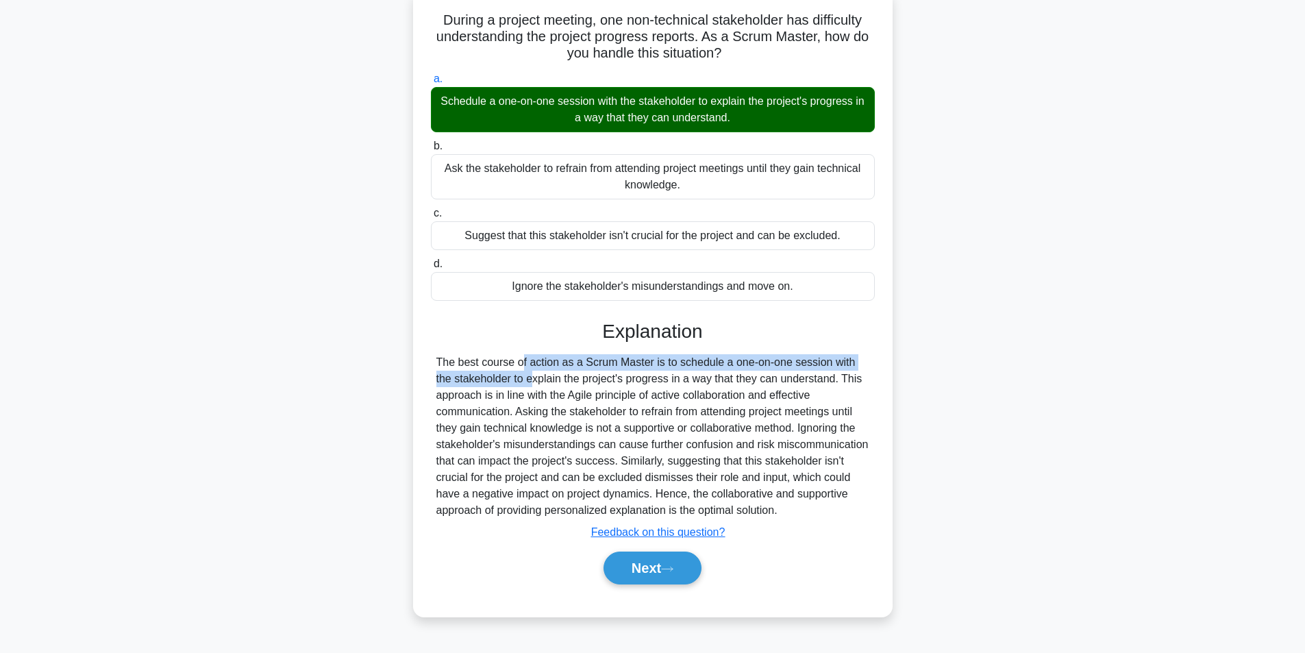
drag, startPoint x: 440, startPoint y: 365, endPoint x: 889, endPoint y: 358, distance: 448.7
click at [889, 358] on div "During a project meeting, one non-technical stakeholder has difficulty understa…" at bounding box center [653, 303] width 480 height 627
click at [871, 408] on div "The best course of action as a Scrum Master is to schedule a one-on-one session…" at bounding box center [653, 436] width 444 height 164
drag, startPoint x: 488, startPoint y: 350, endPoint x: 634, endPoint y: 360, distance: 146.3
click at [634, 360] on div "Explanation The best course of action as a Scrum Master is to schedule a one-on…" at bounding box center [653, 455] width 444 height 270
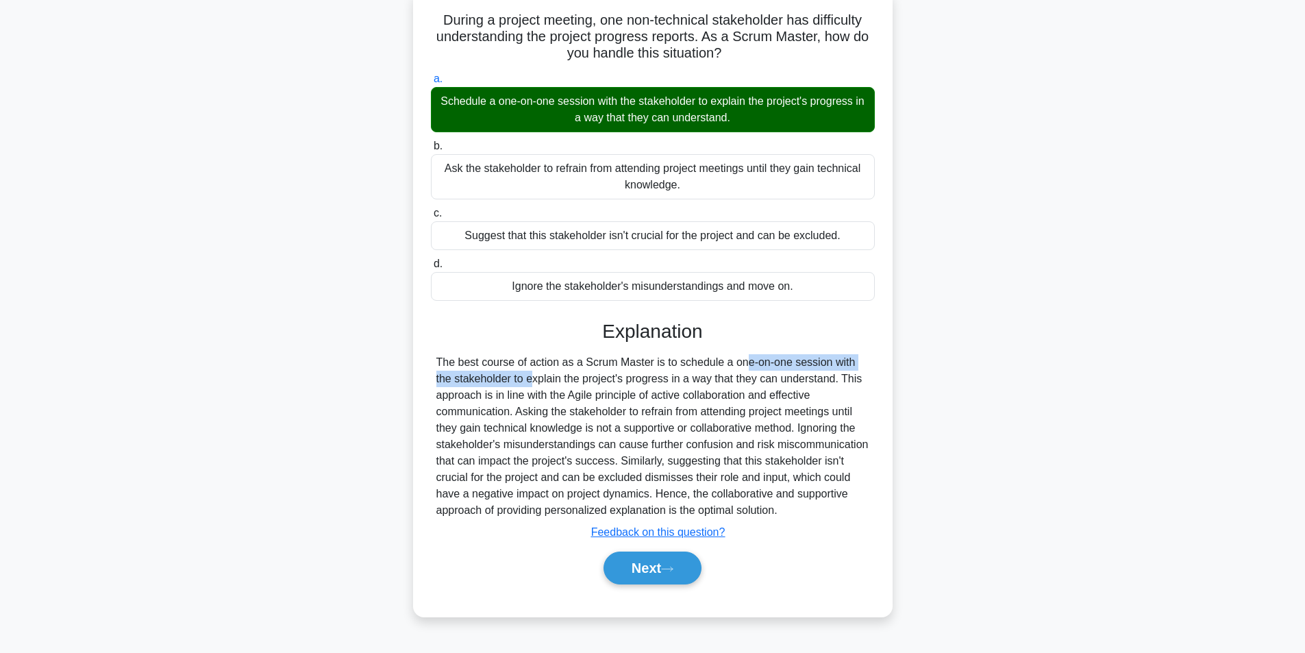
drag, startPoint x: 658, startPoint y: 360, endPoint x: 866, endPoint y: 362, distance: 207.6
click at [866, 362] on div "The best course of action as a Scrum Master is to schedule a one-on-one session…" at bounding box center [652, 436] width 433 height 164
drag, startPoint x: 468, startPoint y: 383, endPoint x: 640, endPoint y: 386, distance: 172.0
click at [640, 386] on div "The best course of action as a Scrum Master is to schedule a one-on-one session…" at bounding box center [652, 436] width 433 height 164
click at [541, 373] on div "The best course of action as a Scrum Master is to schedule a one-on-one session…" at bounding box center [652, 436] width 433 height 164
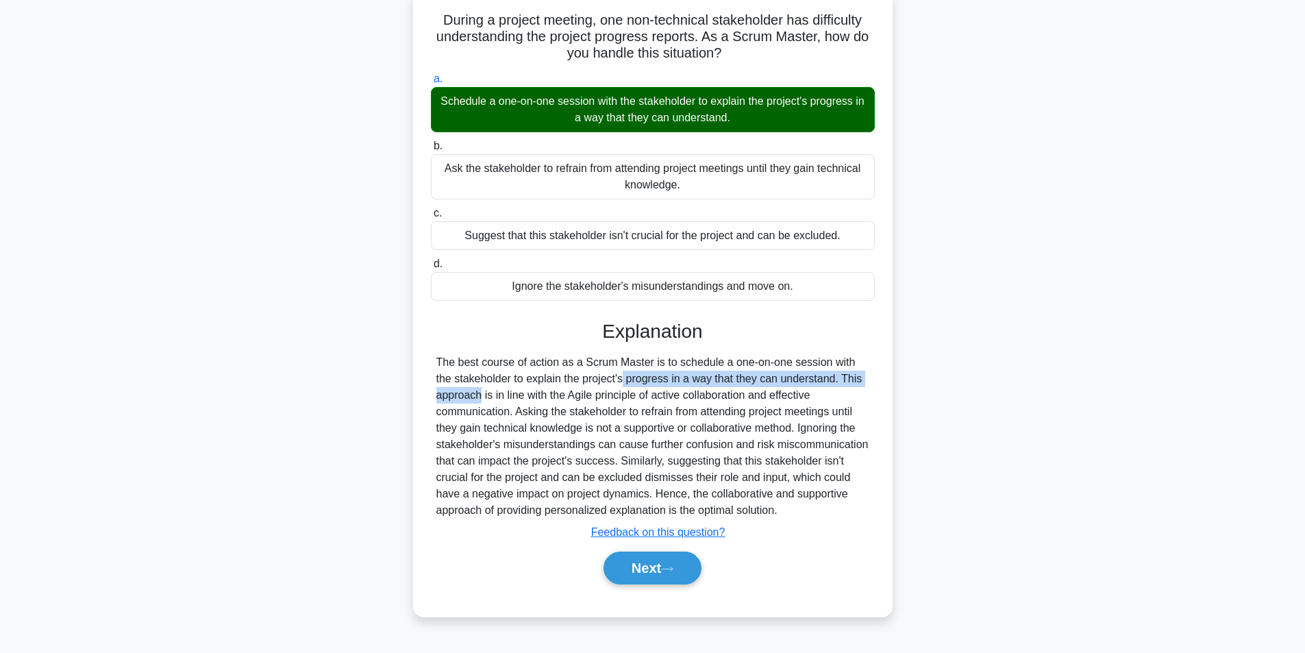
drag, startPoint x: 529, startPoint y: 381, endPoint x: 807, endPoint y: 377, distance: 278.2
click at [807, 377] on div "The best course of action as a Scrum Master is to schedule a one-on-one session…" at bounding box center [652, 436] width 433 height 164
drag, startPoint x: 451, startPoint y: 399, endPoint x: 812, endPoint y: 393, distance: 361.7
click at [812, 393] on div "The best course of action as a Scrum Master is to schedule a one-on-one session…" at bounding box center [652, 436] width 433 height 164
drag, startPoint x: 692, startPoint y: 410, endPoint x: 686, endPoint y: 420, distance: 11.4
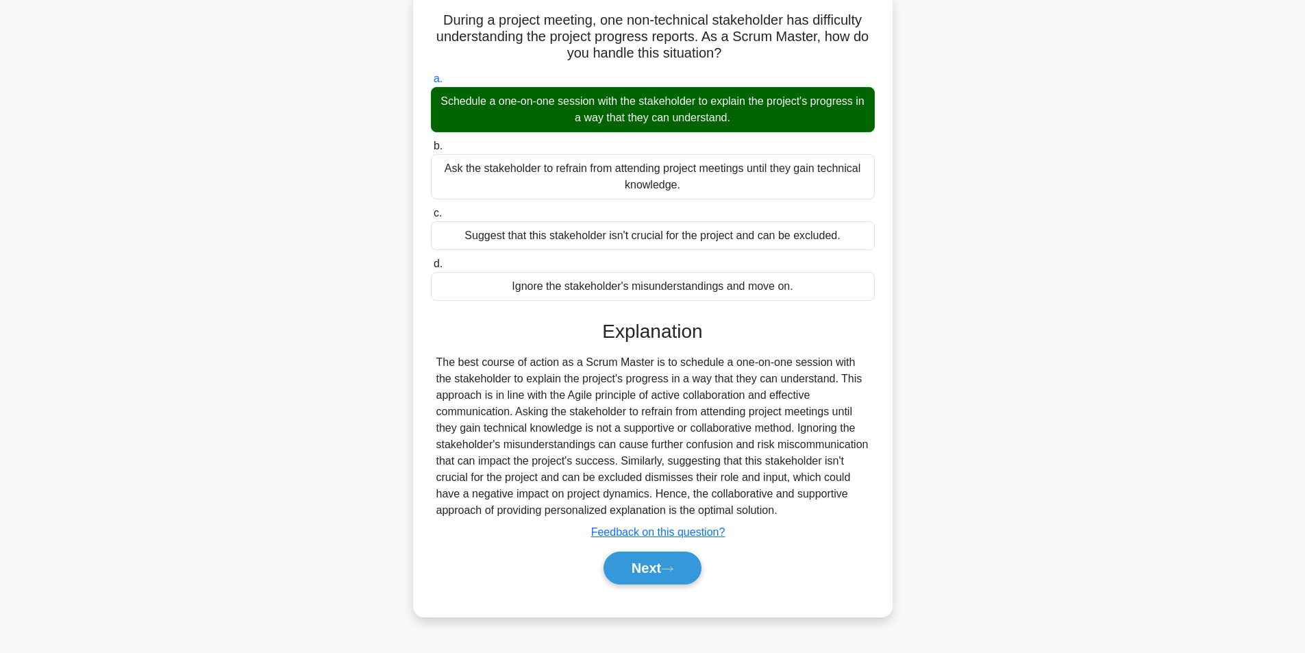
click at [692, 411] on div "The best course of action as a Scrum Master is to schedule a one-on-one session…" at bounding box center [652, 436] width 433 height 164
drag, startPoint x: 454, startPoint y: 413, endPoint x: 799, endPoint y: 406, distance: 344.6
click at [799, 406] on div "The best course of action as a Scrum Master is to schedule a one-on-one session…" at bounding box center [652, 436] width 433 height 164
click at [719, 437] on div "The best course of action as a Scrum Master is to schedule a one-on-one session…" at bounding box center [652, 436] width 433 height 164
drag, startPoint x: 675, startPoint y: 419, endPoint x: 860, endPoint y: 408, distance: 184.6
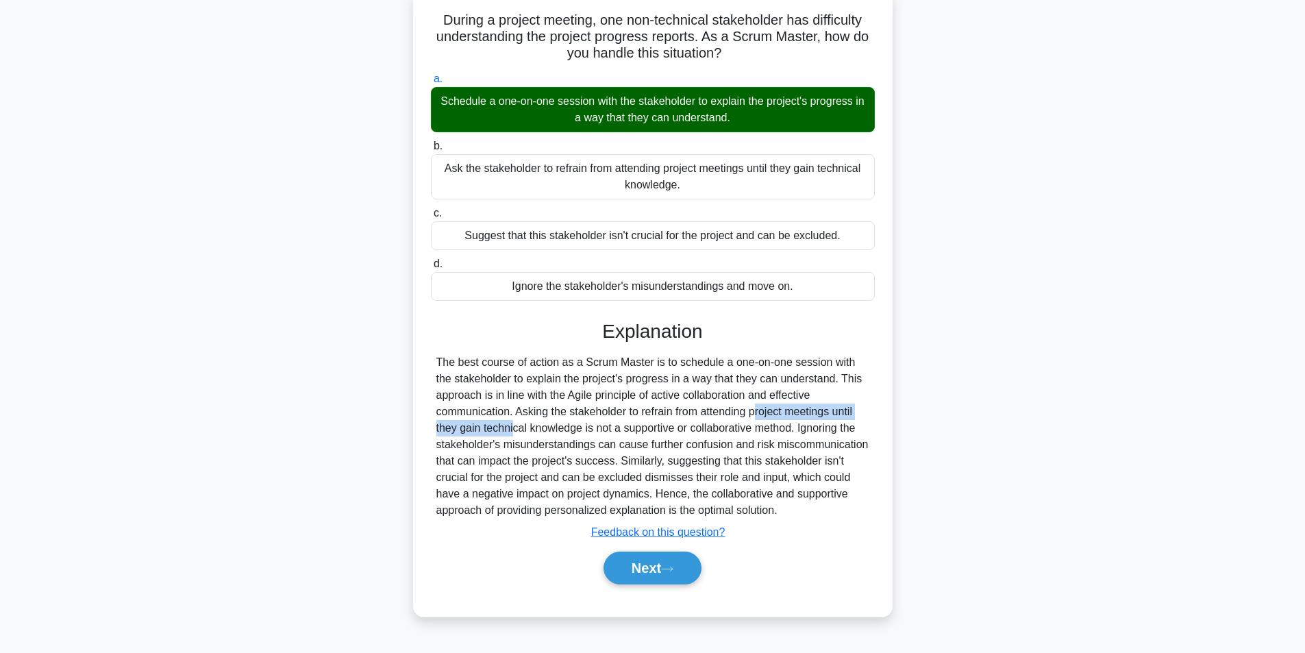
click at [860, 408] on div "The best course of action as a Scrum Master is to schedule a one-on-one session…" at bounding box center [652, 436] width 433 height 164
click at [619, 424] on div "The best course of action as a Scrum Master is to schedule a one-on-one session…" at bounding box center [652, 436] width 433 height 164
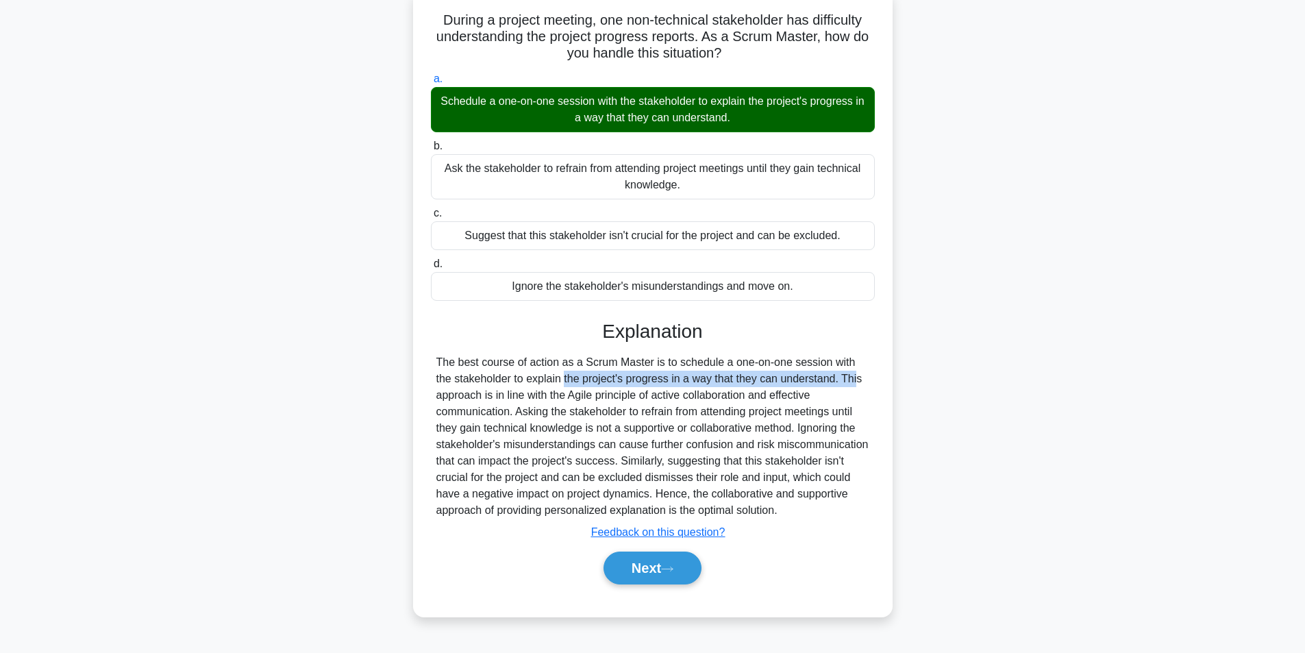
drag, startPoint x: 468, startPoint y: 385, endPoint x: 748, endPoint y: 388, distance: 280.2
click at [754, 382] on div "The best course of action as a Scrum Master is to schedule a one-on-one session…" at bounding box center [652, 436] width 433 height 164
click at [676, 423] on div "The best course of action as a Scrum Master is to schedule a one-on-one session…" at bounding box center [652, 436] width 433 height 164
click at [630, 575] on button "Next" at bounding box center [653, 567] width 98 height 33
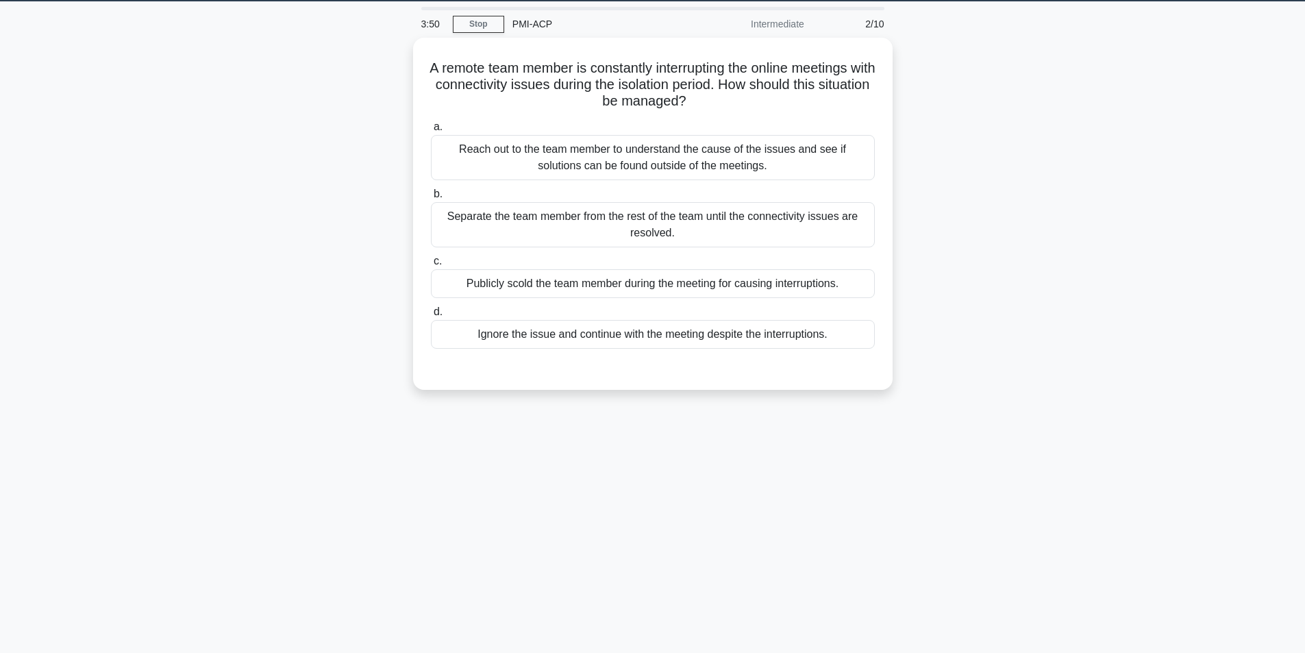
scroll to position [18, 0]
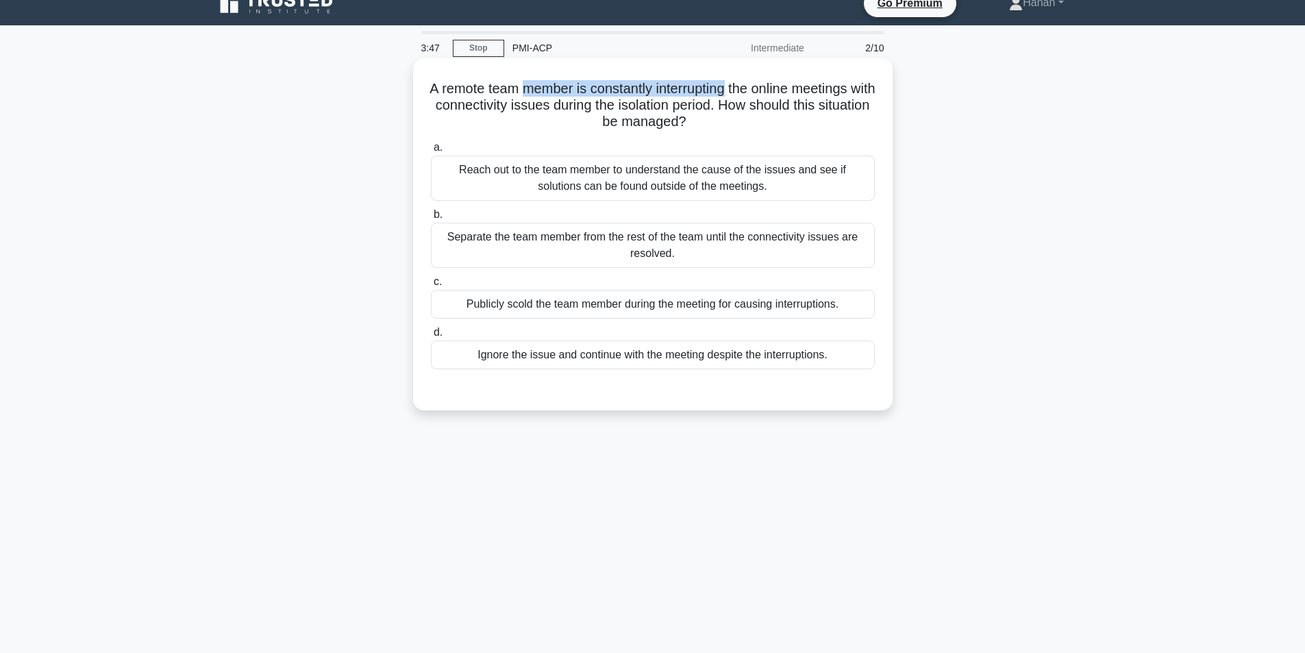
drag, startPoint x: 535, startPoint y: 90, endPoint x: 741, endPoint y: 90, distance: 206.2
click at [741, 90] on h5 "A remote team member is constantly interrupting the online meetings with connec…" at bounding box center [653, 105] width 447 height 51
click at [630, 172] on div "Reach out to the team member to understand the cause of the issues and see if s…" at bounding box center [653, 178] width 444 height 45
click at [431, 152] on input "a. Reach out to the team member to understand the cause of the issues and see i…" at bounding box center [431, 147] width 0 height 9
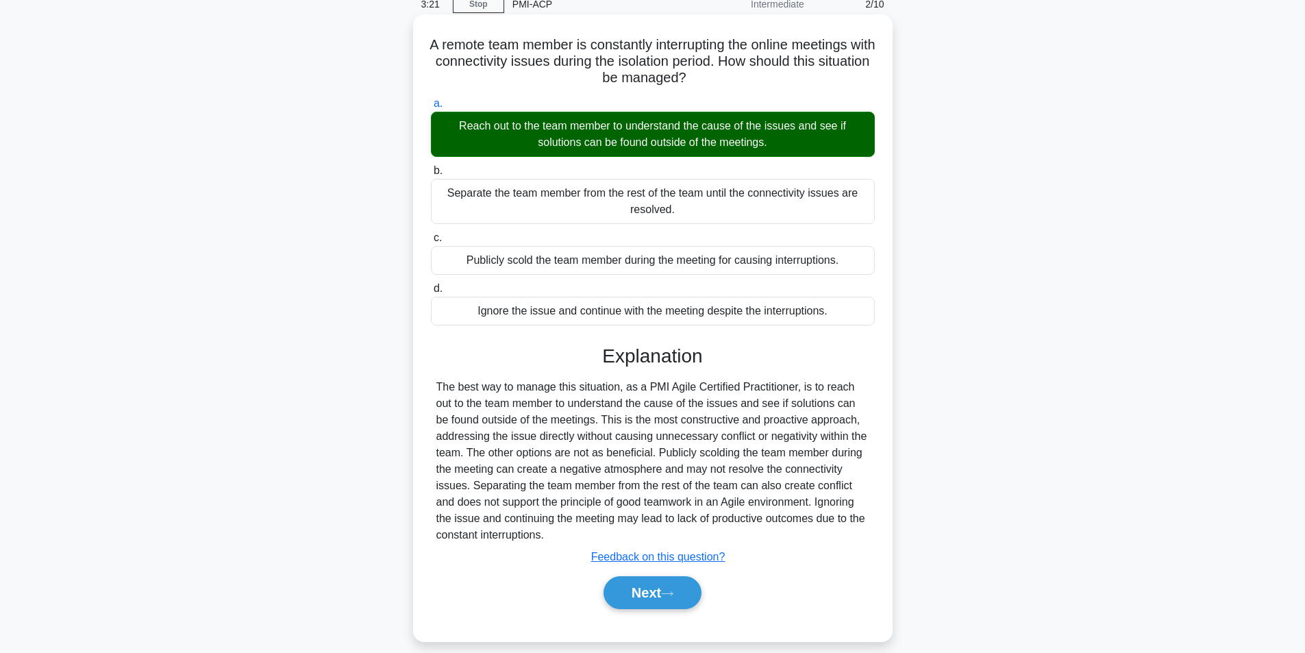
scroll to position [87, 0]
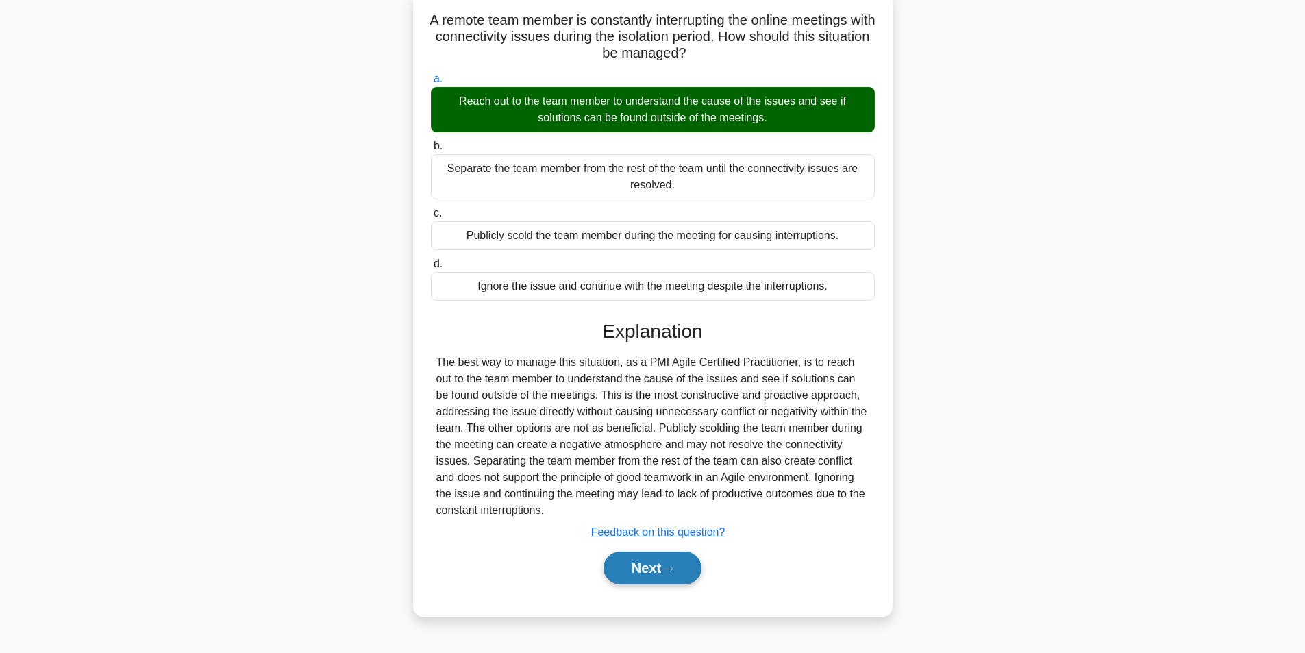
click at [622, 567] on button "Next" at bounding box center [653, 567] width 98 height 33
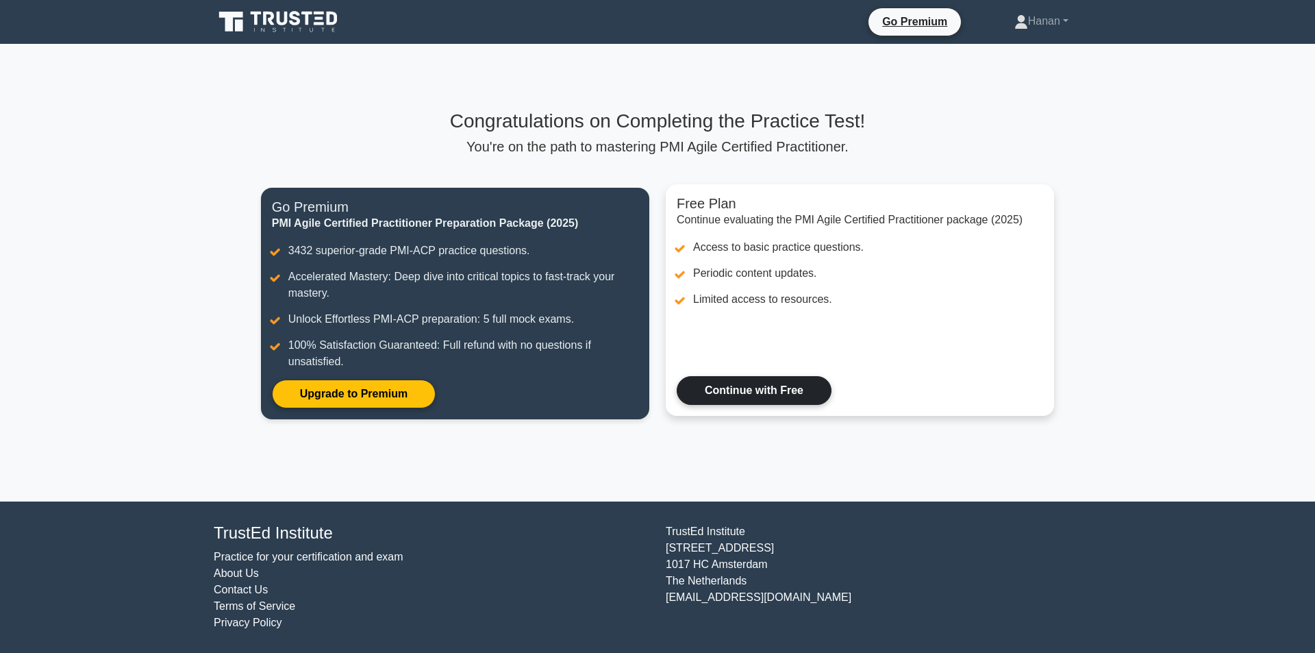
click at [812, 392] on link "Continue with Free" at bounding box center [754, 390] width 155 height 29
